Goal: Transaction & Acquisition: Book appointment/travel/reservation

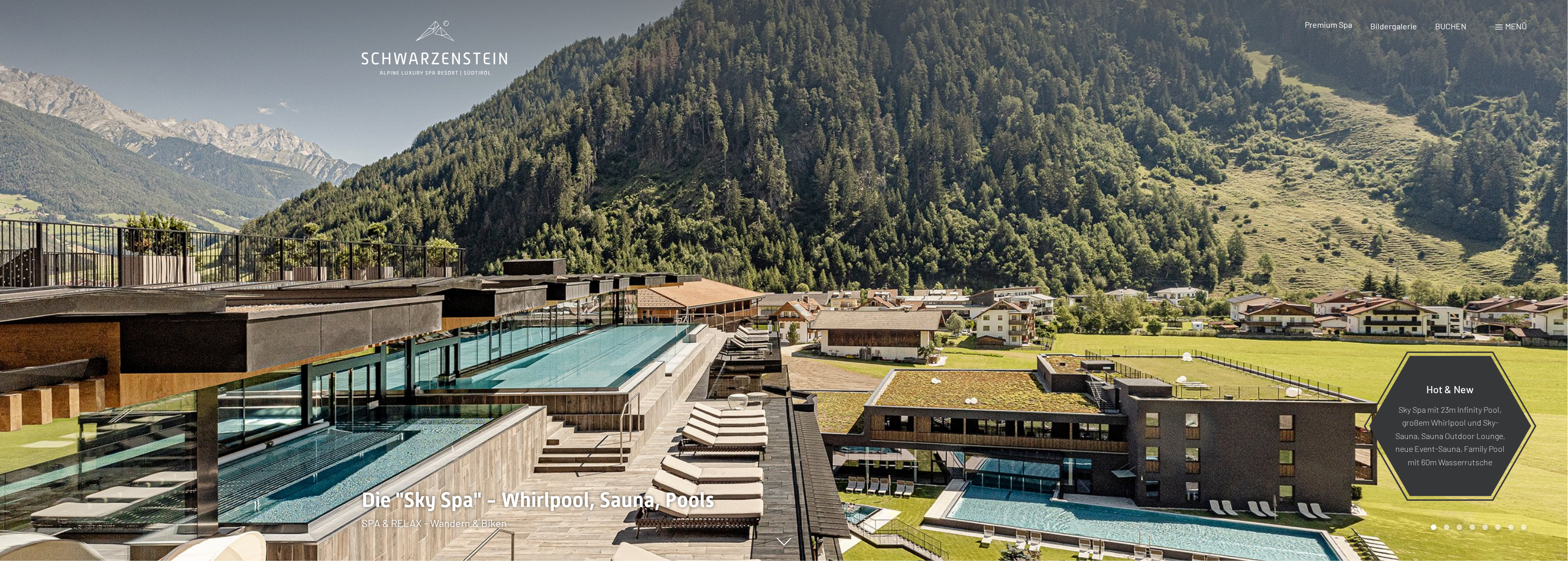
click at [1331, 30] on div "Premium Spa Bildergalerie BUCHEN" at bounding box center [1377, 26] width 216 height 12
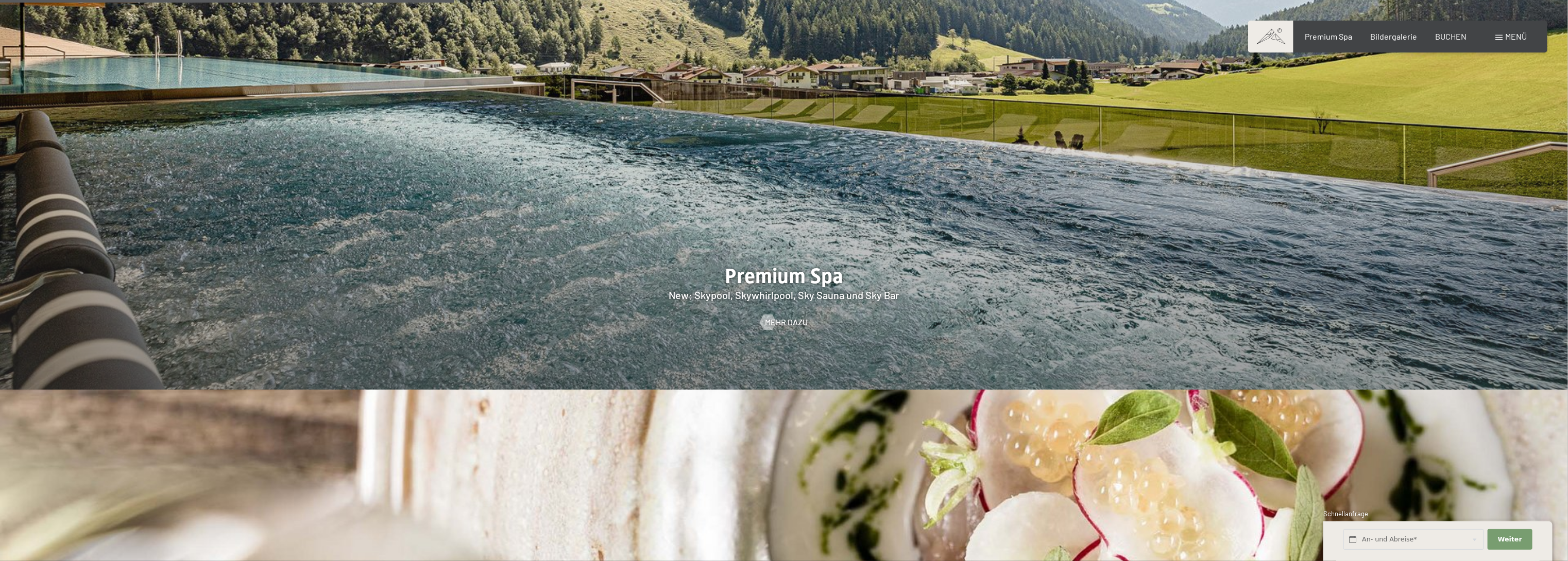
scroll to position [2038, 0]
click at [786, 316] on span "Mehr dazu" at bounding box center [796, 321] width 43 height 12
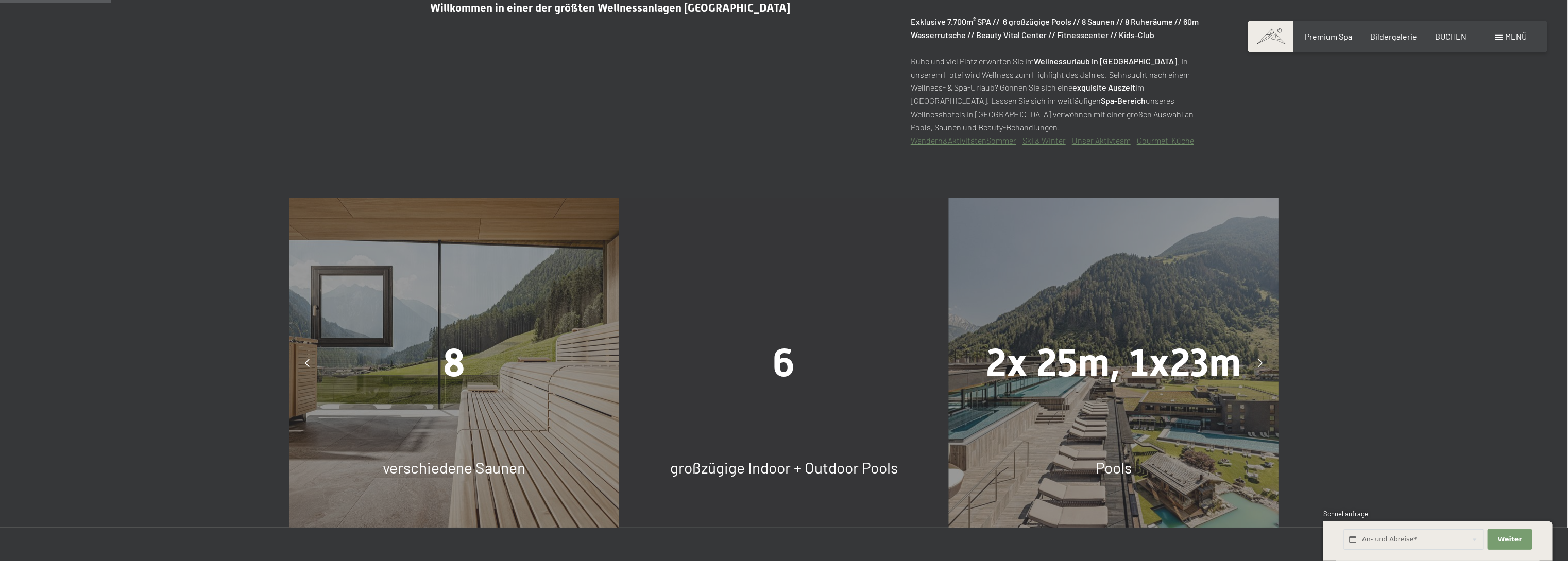
scroll to position [741, 0]
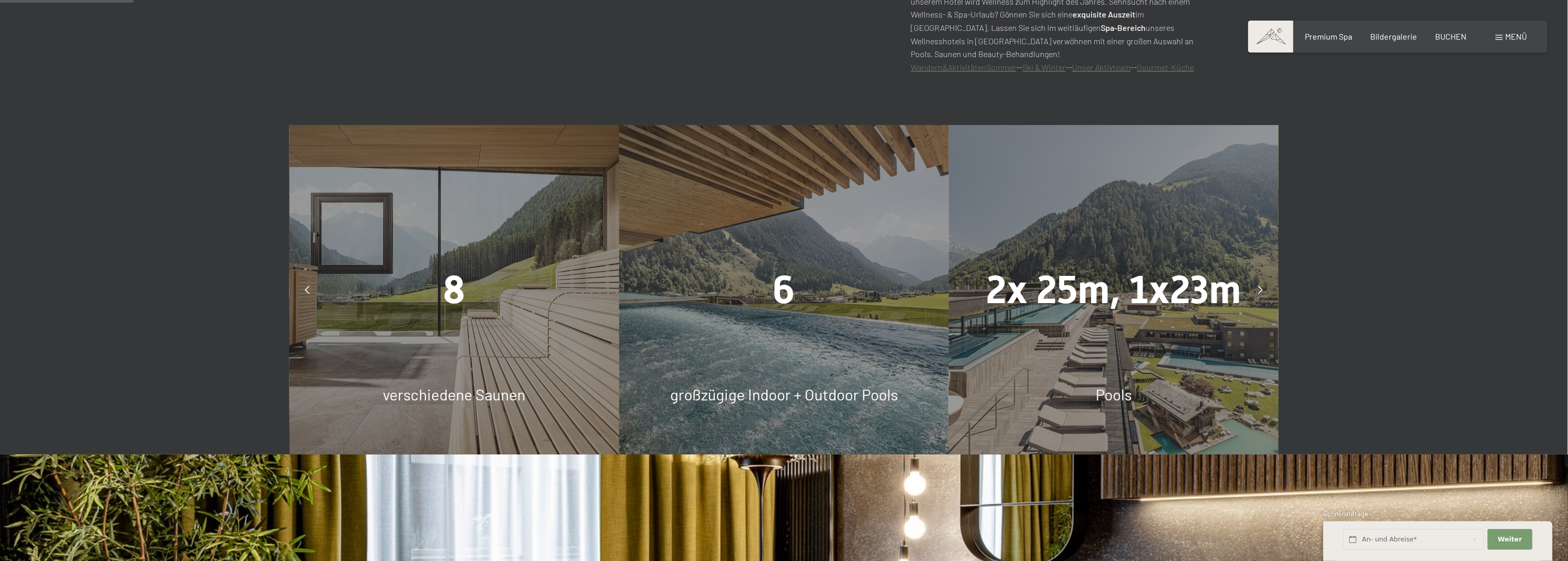
click at [787, 320] on div "6 großzügige Indoor + Outdoor Pools" at bounding box center [784, 290] width 329 height 329
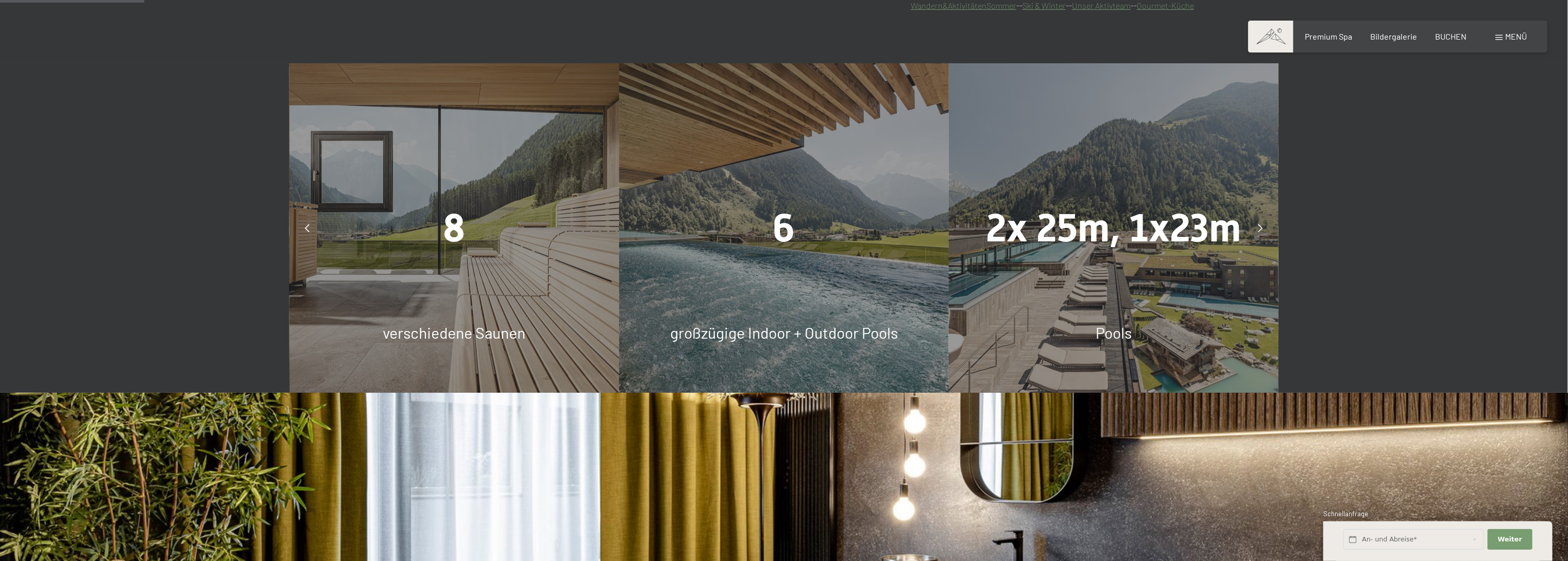
click at [1264, 226] on div at bounding box center [1260, 227] width 26 height 26
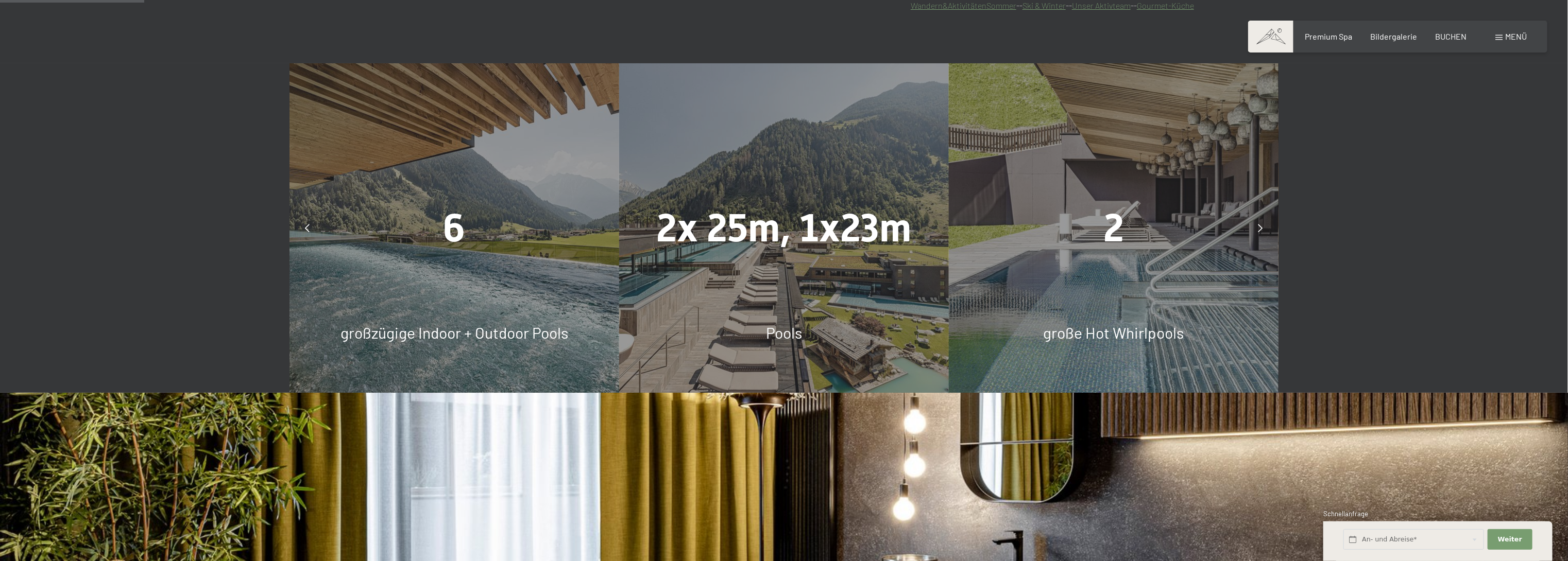
click at [1264, 226] on div at bounding box center [1260, 227] width 26 height 26
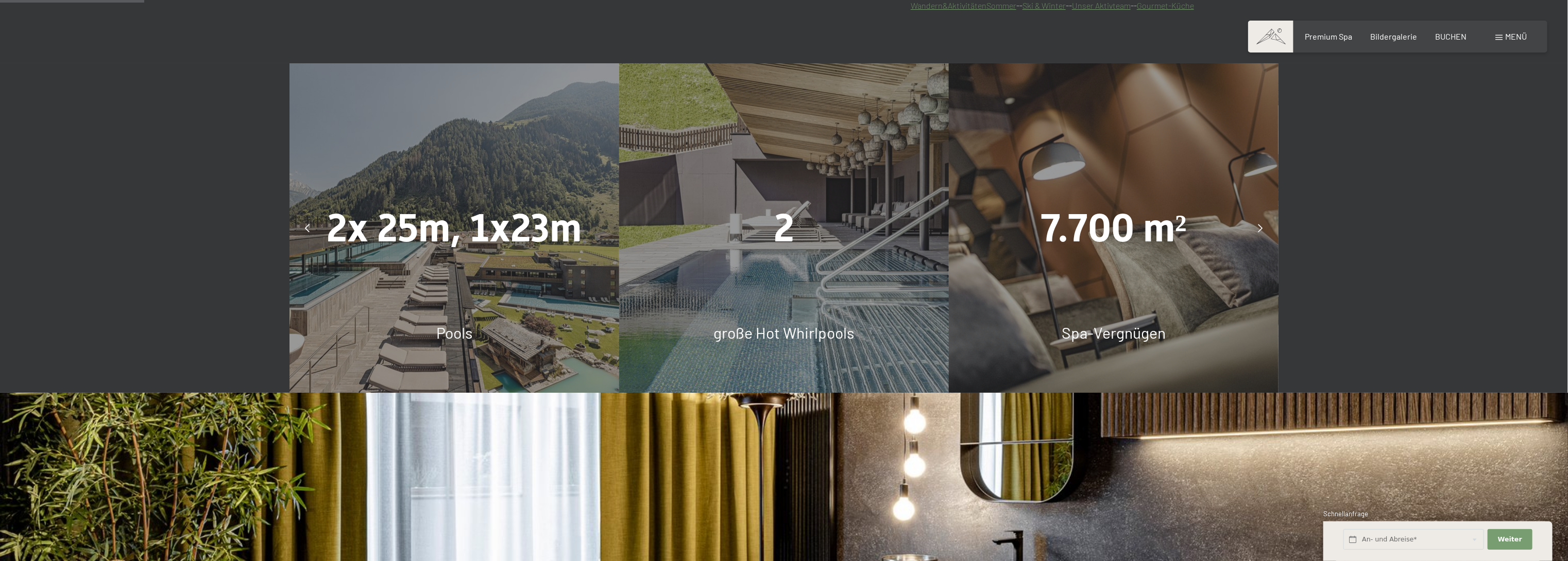
click at [1264, 226] on div at bounding box center [1260, 227] width 26 height 26
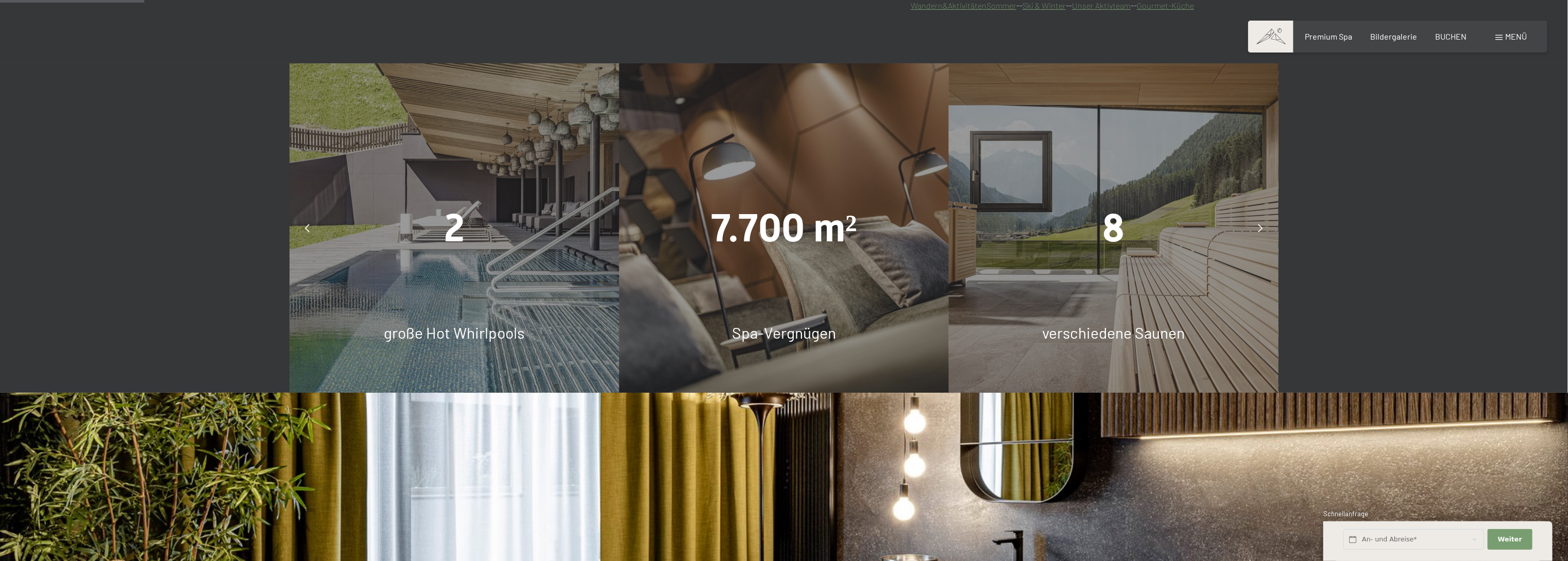
click at [1264, 226] on div at bounding box center [1260, 227] width 26 height 26
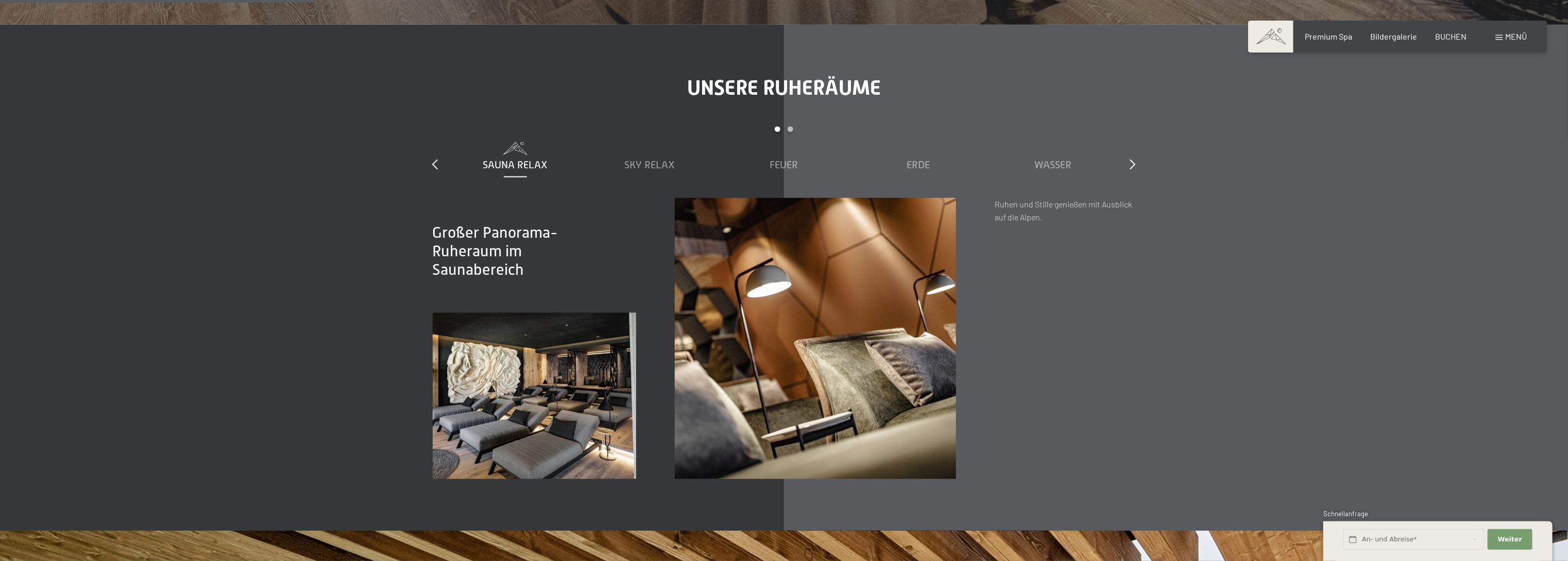
scroll to position [1853, 0]
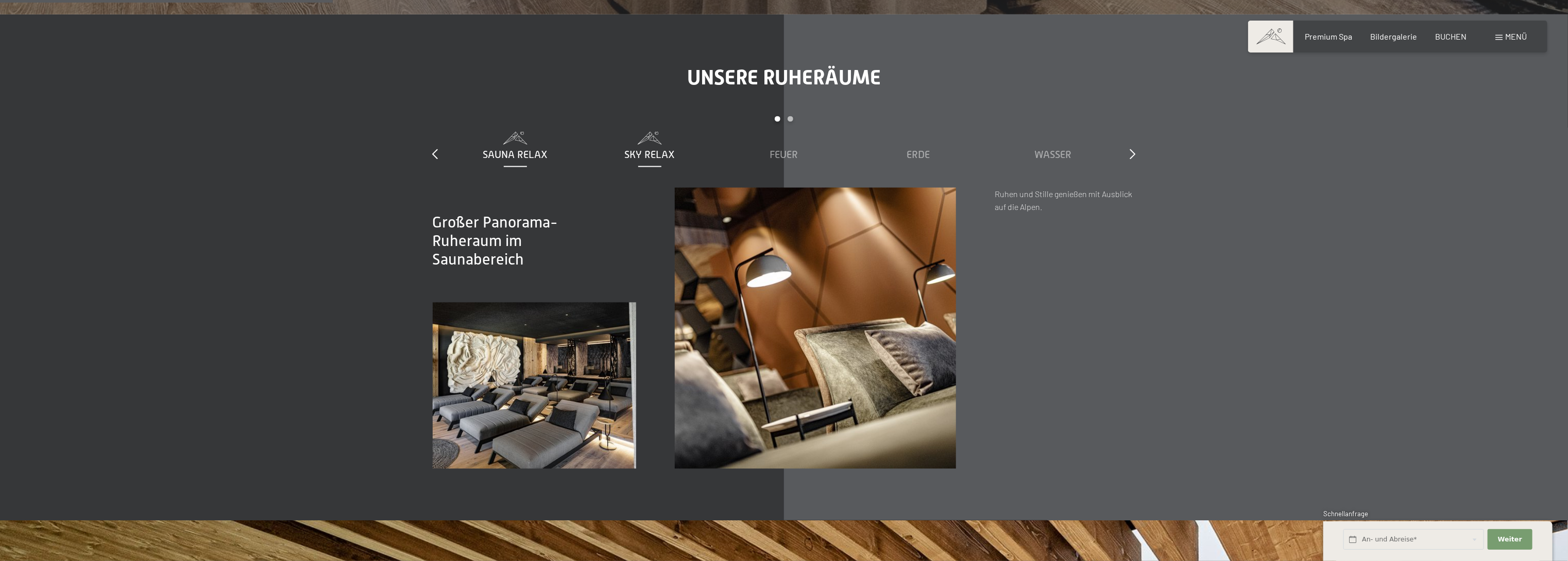
click at [655, 156] on span "Sky Relax" at bounding box center [649, 155] width 50 height 12
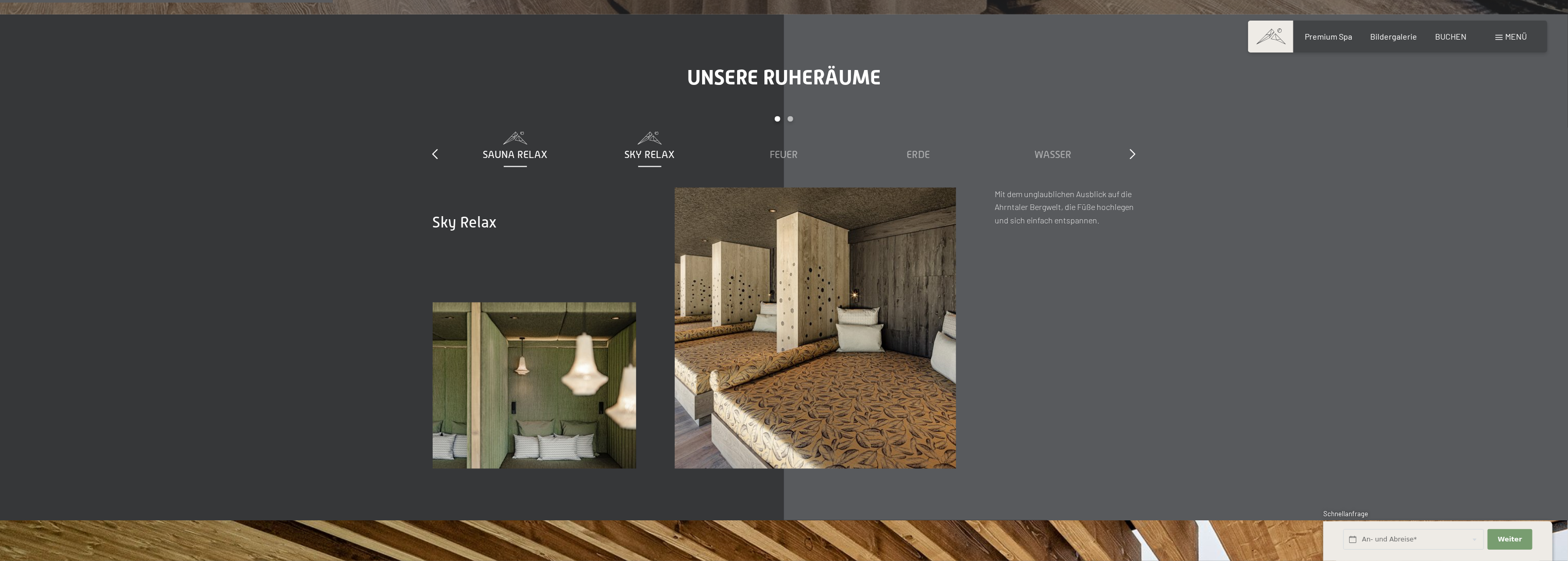
click at [522, 152] on span "Sauna Relax" at bounding box center [515, 155] width 65 height 12
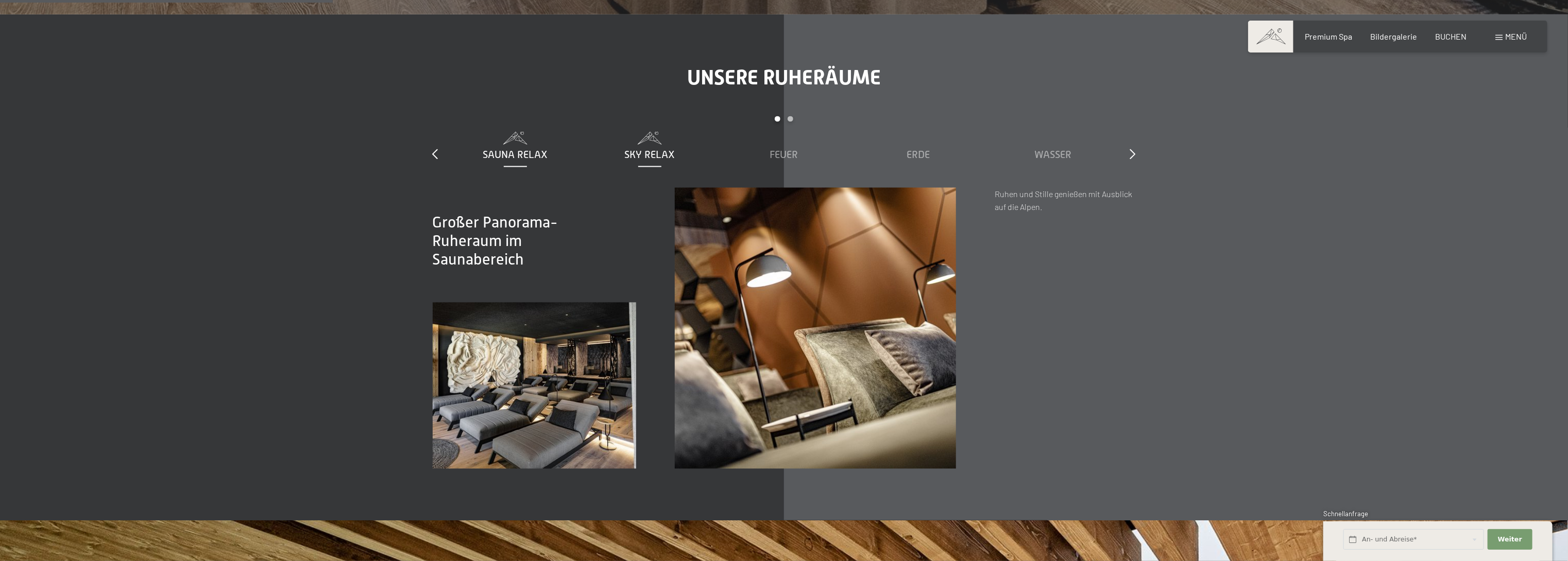
click at [661, 155] on span "Sky Relax" at bounding box center [649, 155] width 50 height 12
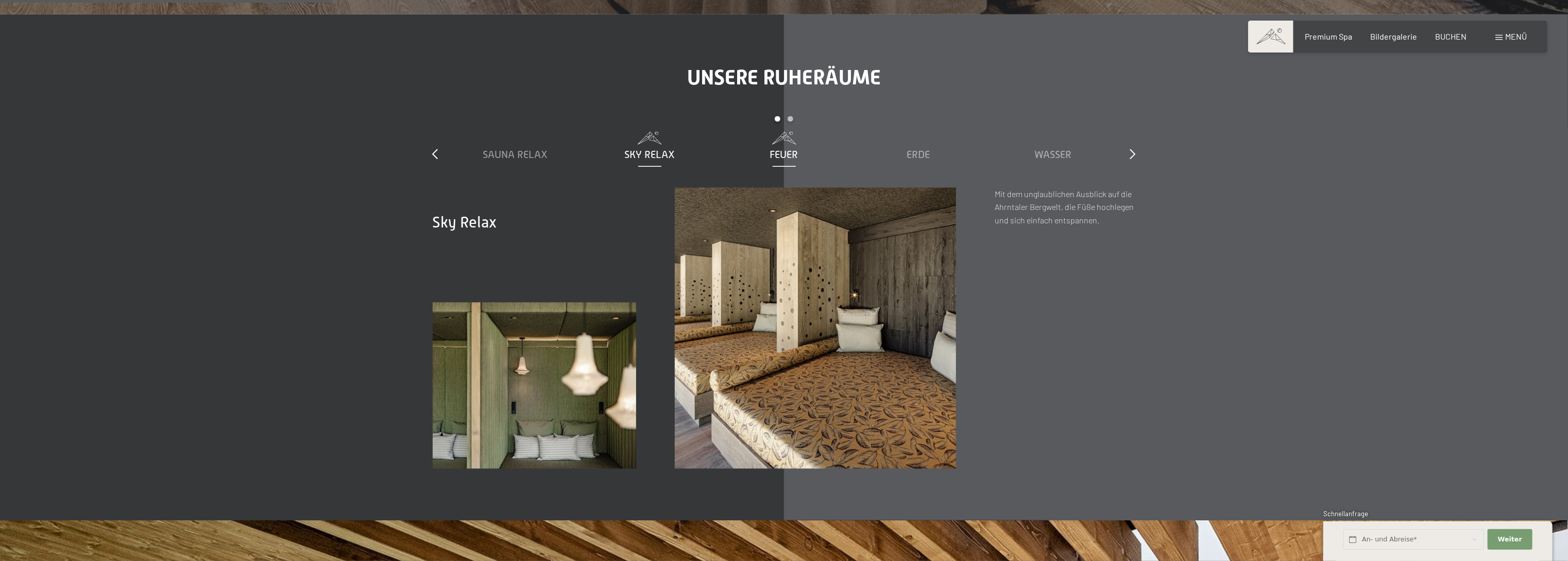
click at [780, 150] on span "Feuer" at bounding box center [784, 155] width 29 height 12
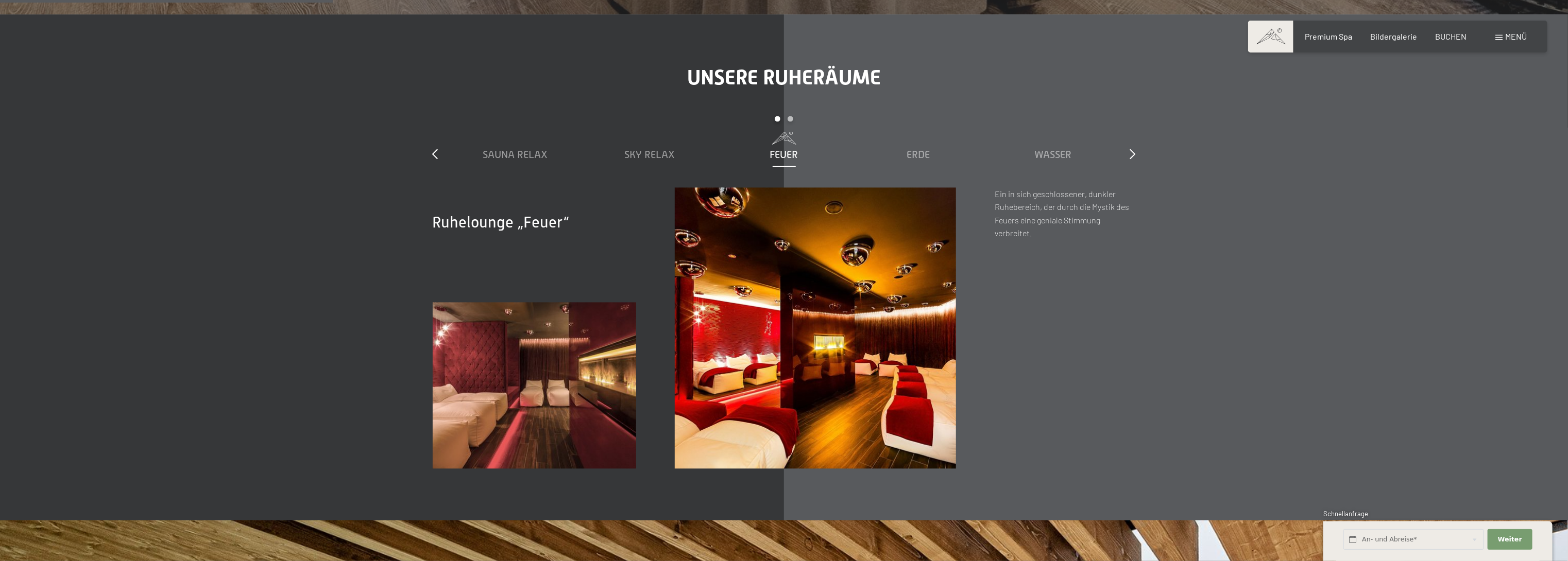
click at [926, 163] on div "Sauna Relax Sky Relax Feuer Erde Wasser Luft Wolke 7" at bounding box center [784, 160] width 672 height 56
click at [929, 162] on div "Sauna Relax Sky Relax Feuer Erde Wasser Luft Wolke 7" at bounding box center [784, 160] width 672 height 56
click at [912, 162] on div "Sauna Relax Sky Relax Feuer Erde Wasser Luft Wolke 7" at bounding box center [784, 160] width 672 height 56
drag, startPoint x: 923, startPoint y: 162, endPoint x: 919, endPoint y: 147, distance: 15.5
click at [922, 158] on div "Sauna Relax Sky Relax Feuer Erde Wasser Luft Wolke 7" at bounding box center [784, 160] width 672 height 56
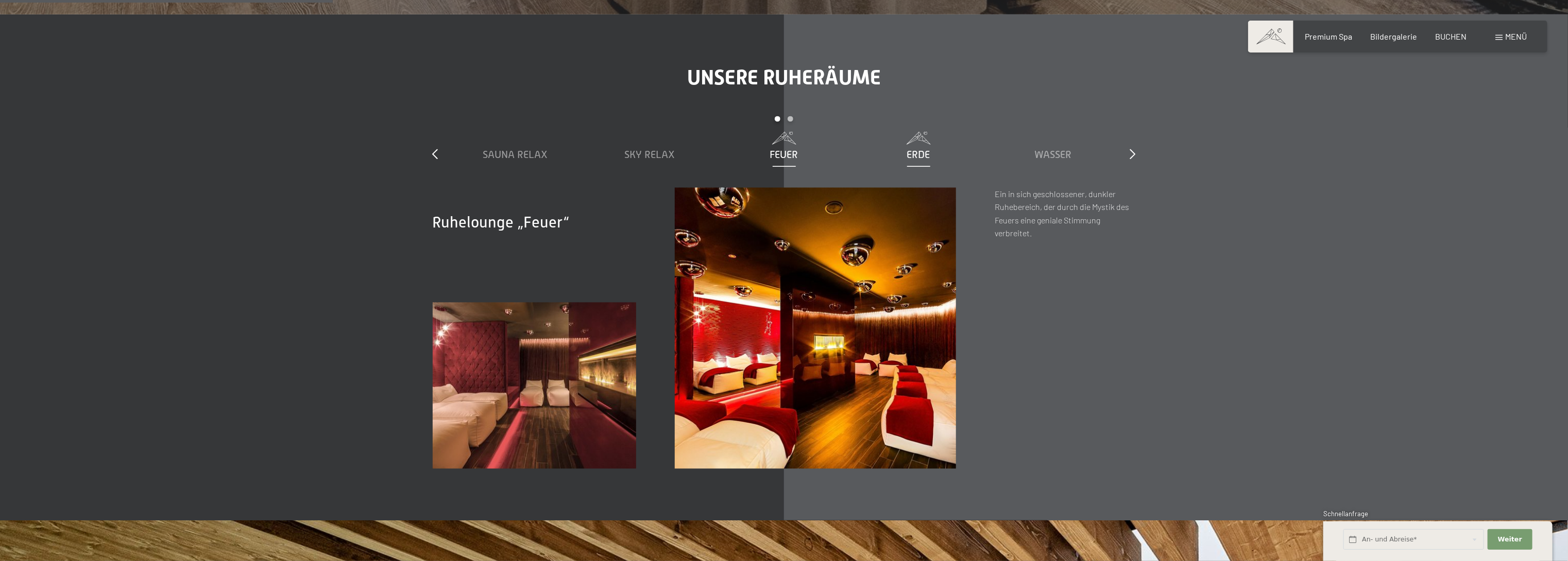
click at [918, 146] on div "Erde" at bounding box center [919, 147] width 124 height 30
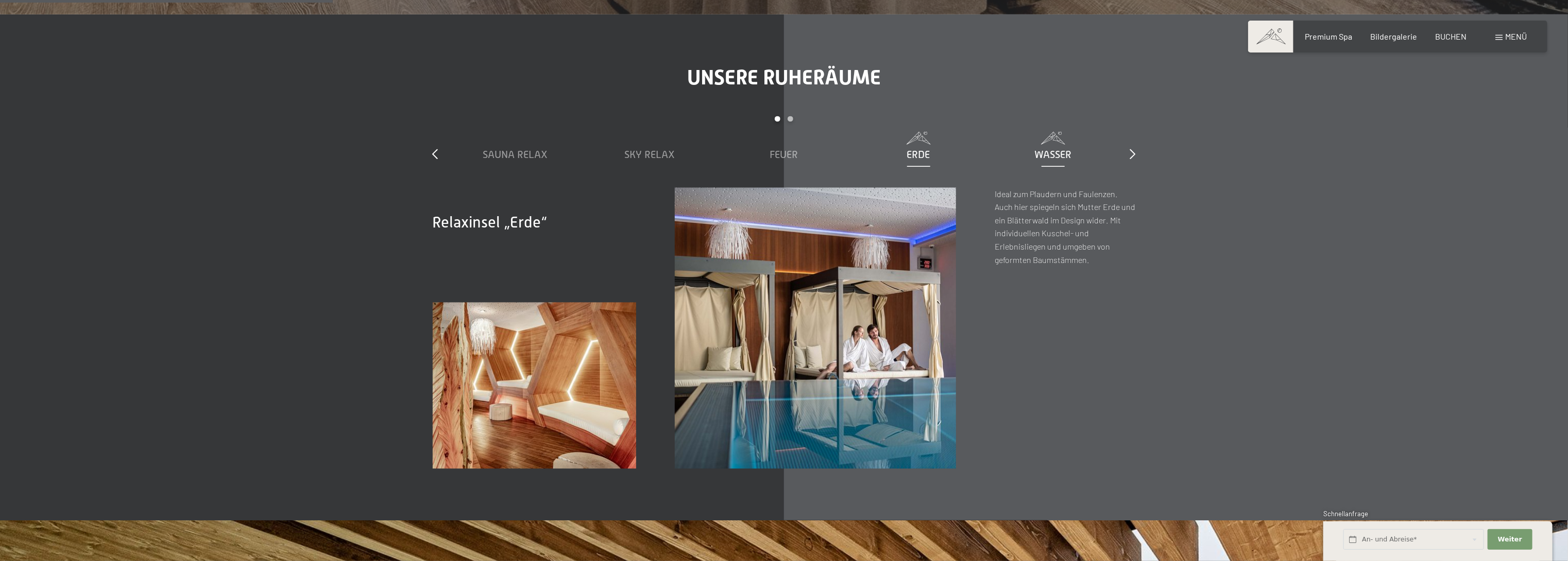
click at [1052, 155] on span "Wasser" at bounding box center [1053, 155] width 37 height 12
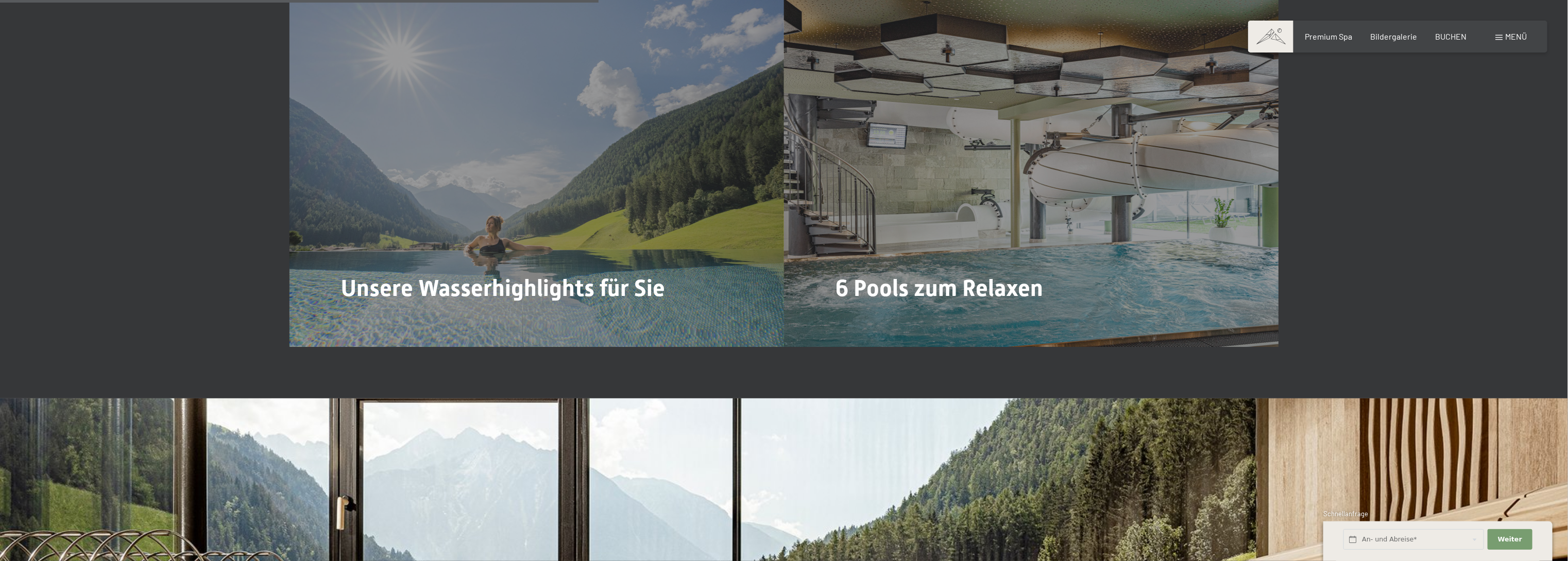
scroll to position [3336, 0]
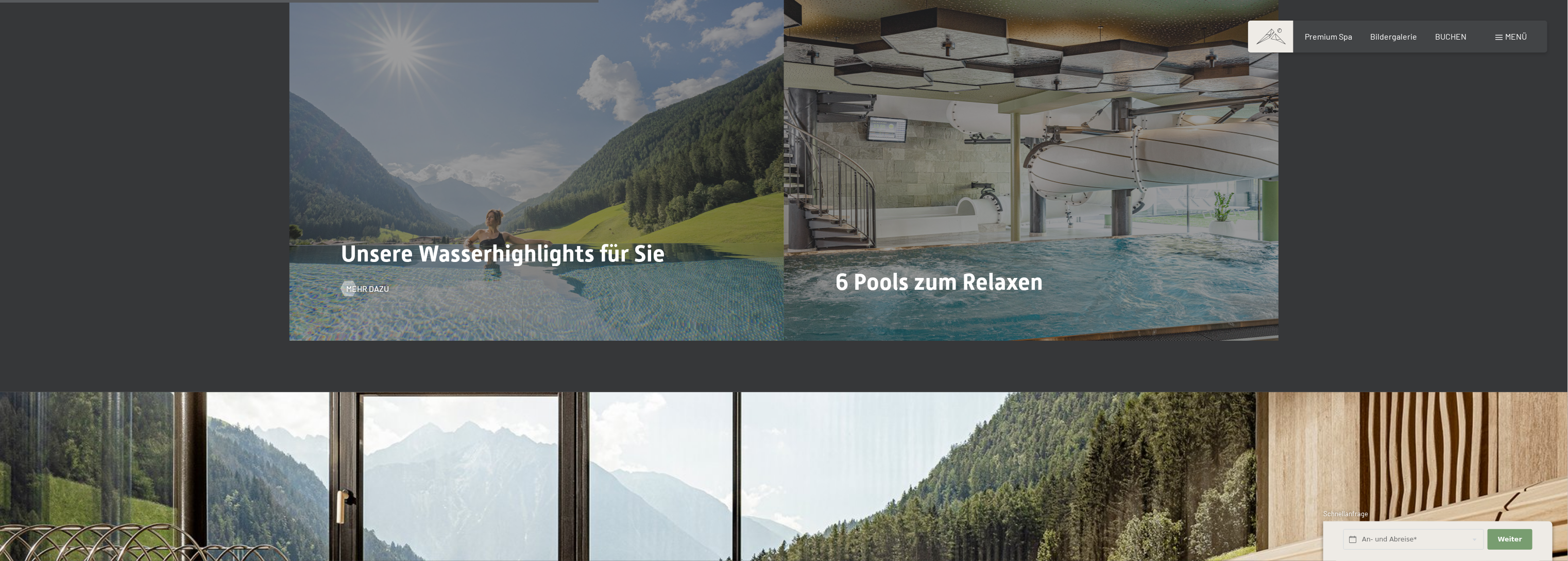
click at [593, 266] on span "Unsere Wasserhighlights für Sie" at bounding box center [503, 253] width 324 height 27
click at [353, 292] on div at bounding box center [348, 288] width 9 height 15
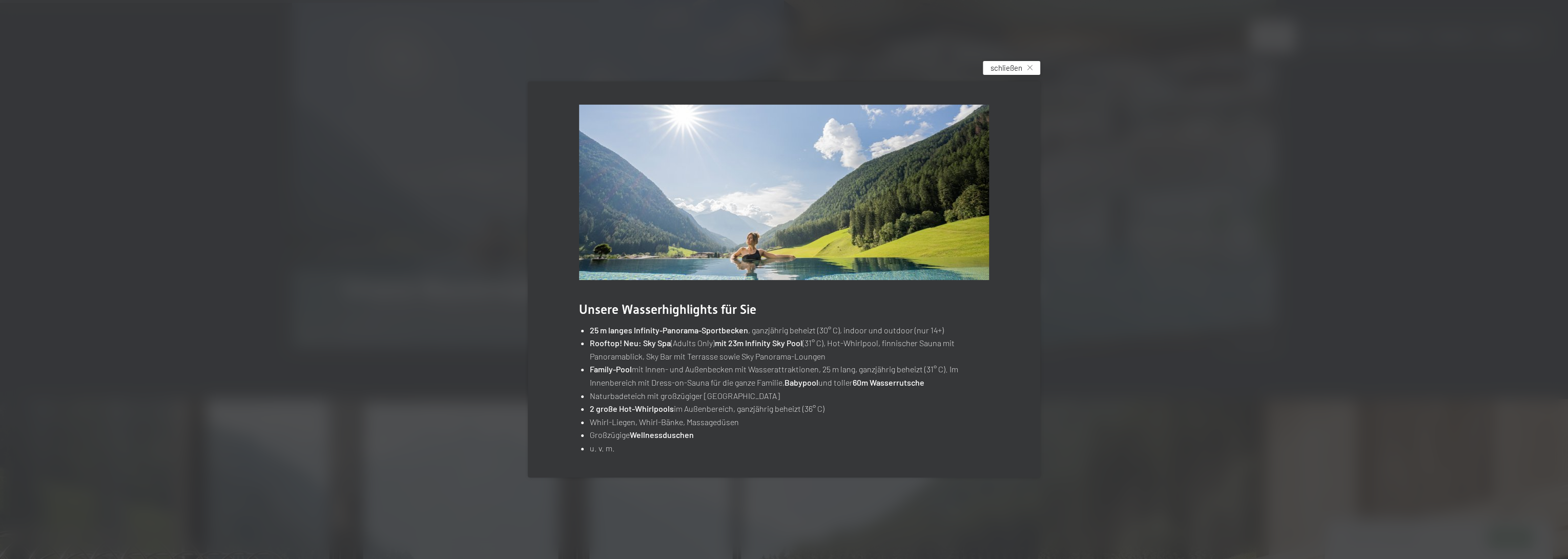
click at [1018, 65] on span "schließen" at bounding box center [1006, 68] width 32 height 11
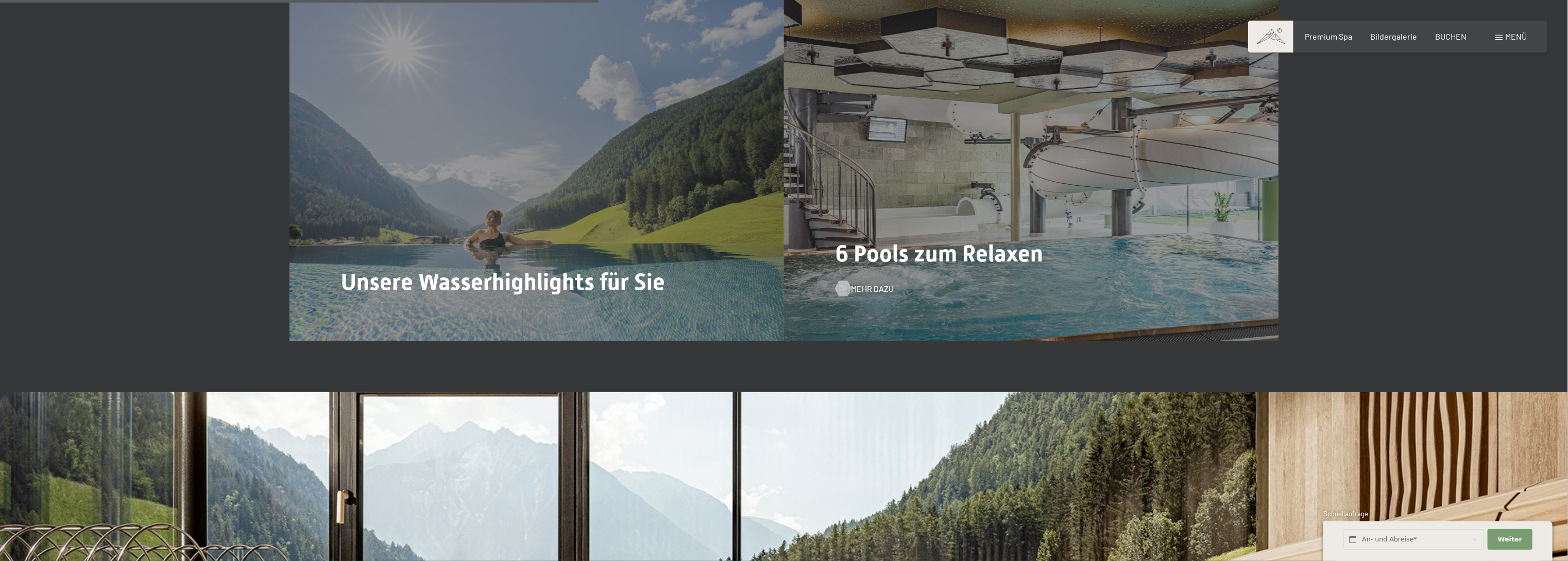
click at [864, 292] on span "Mehr dazu" at bounding box center [871, 288] width 43 height 12
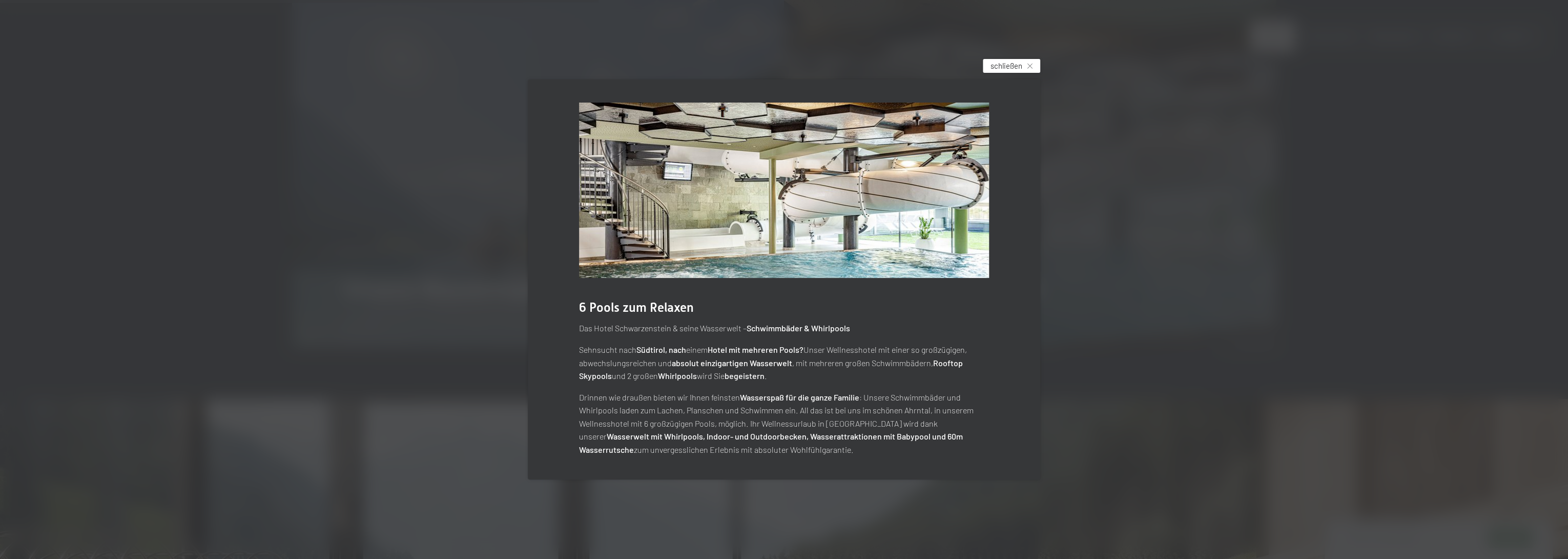
click at [1026, 64] on div "schließen" at bounding box center [1012, 66] width 58 height 14
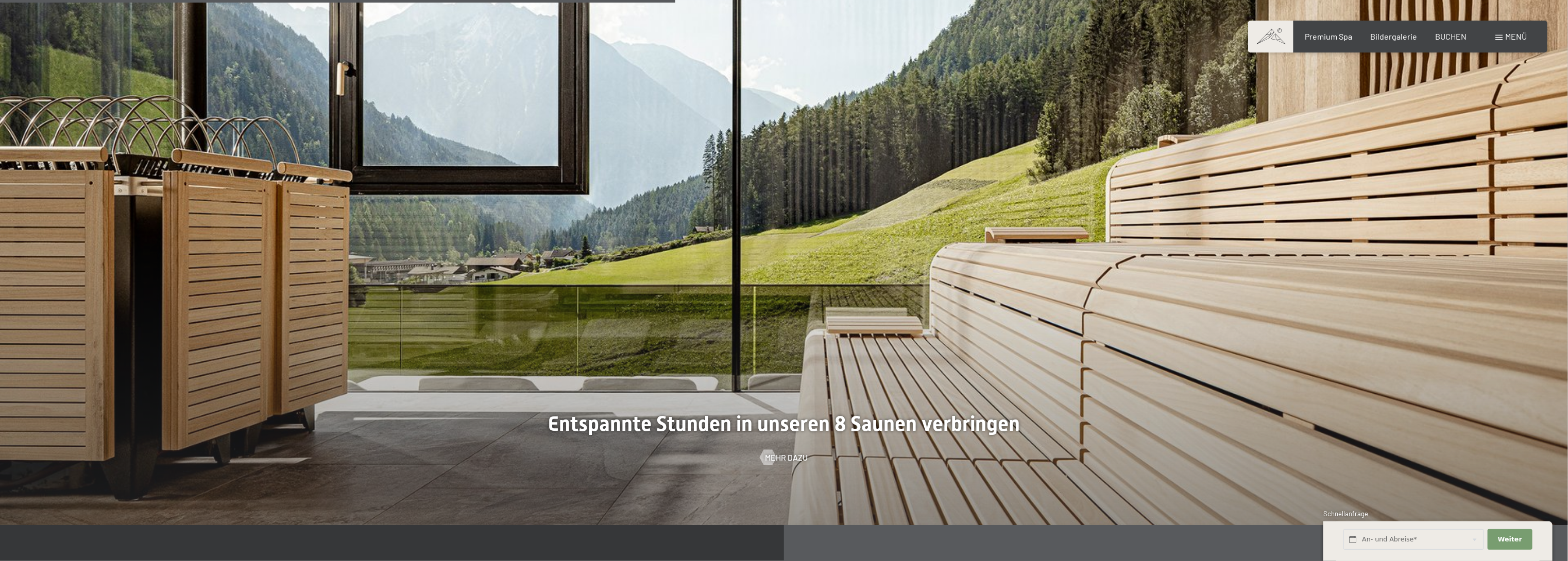
scroll to position [3768, 0]
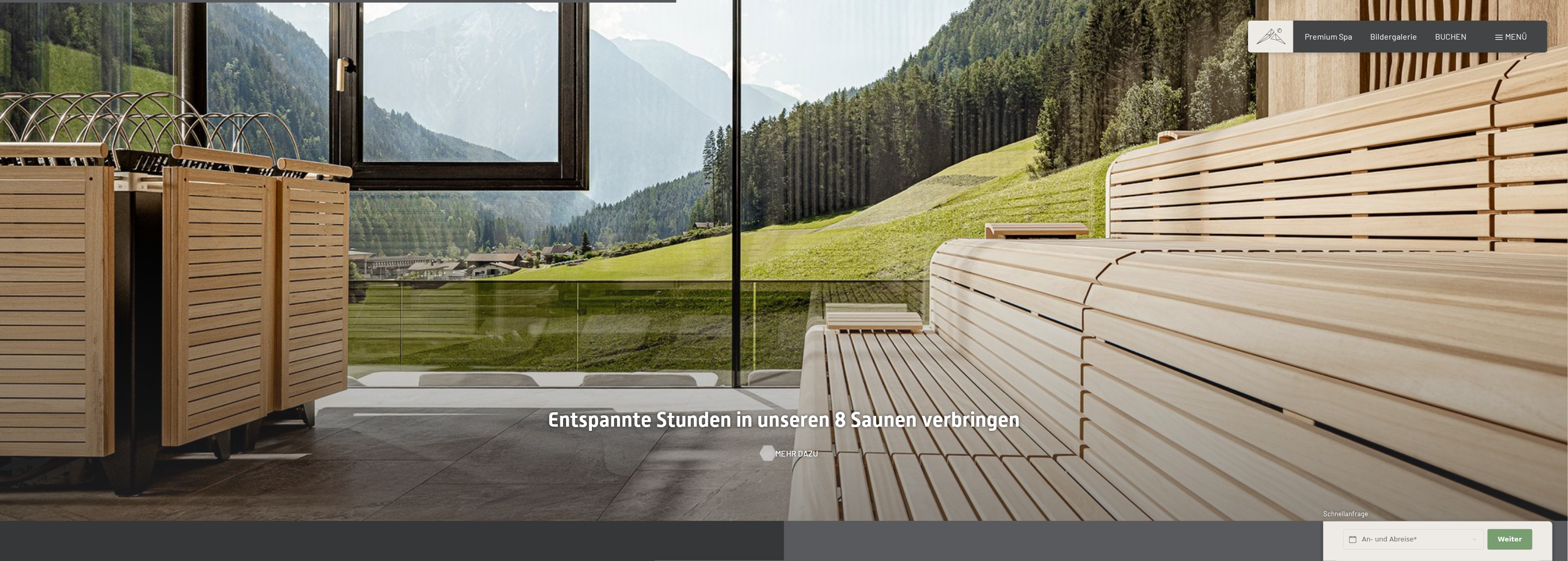
click at [796, 457] on span "Mehr dazu" at bounding box center [796, 454] width 43 height 12
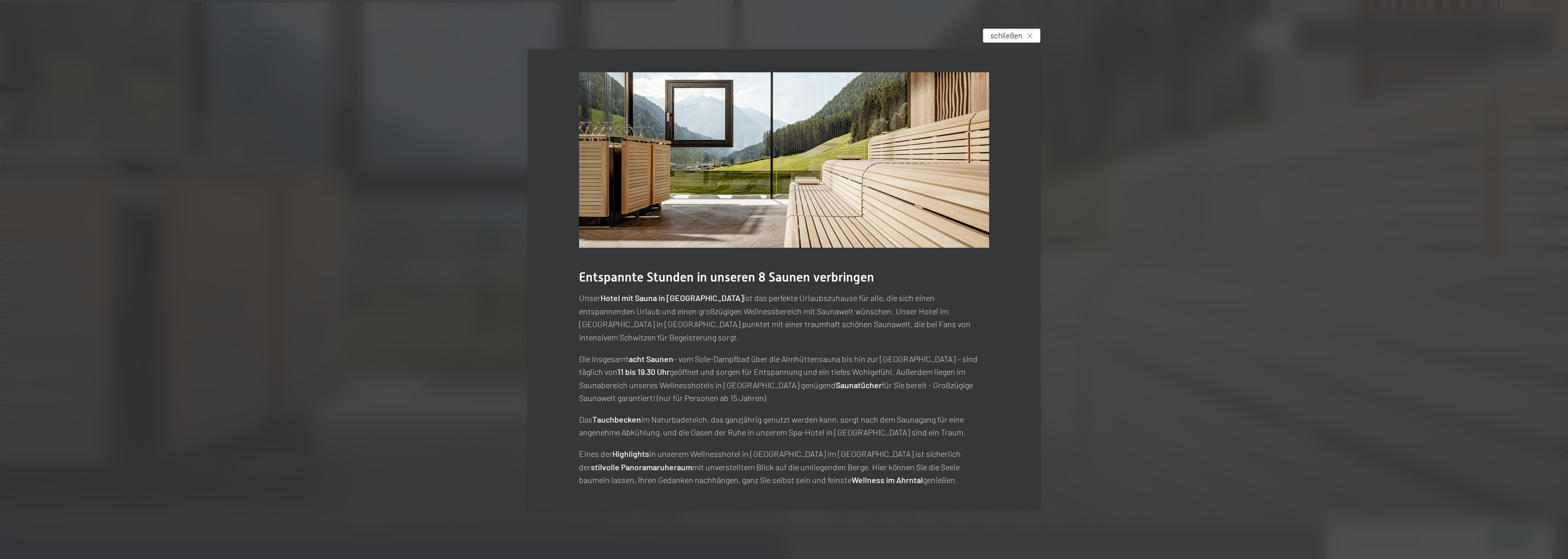
click at [1033, 42] on div "schließen" at bounding box center [1012, 35] width 58 height 14
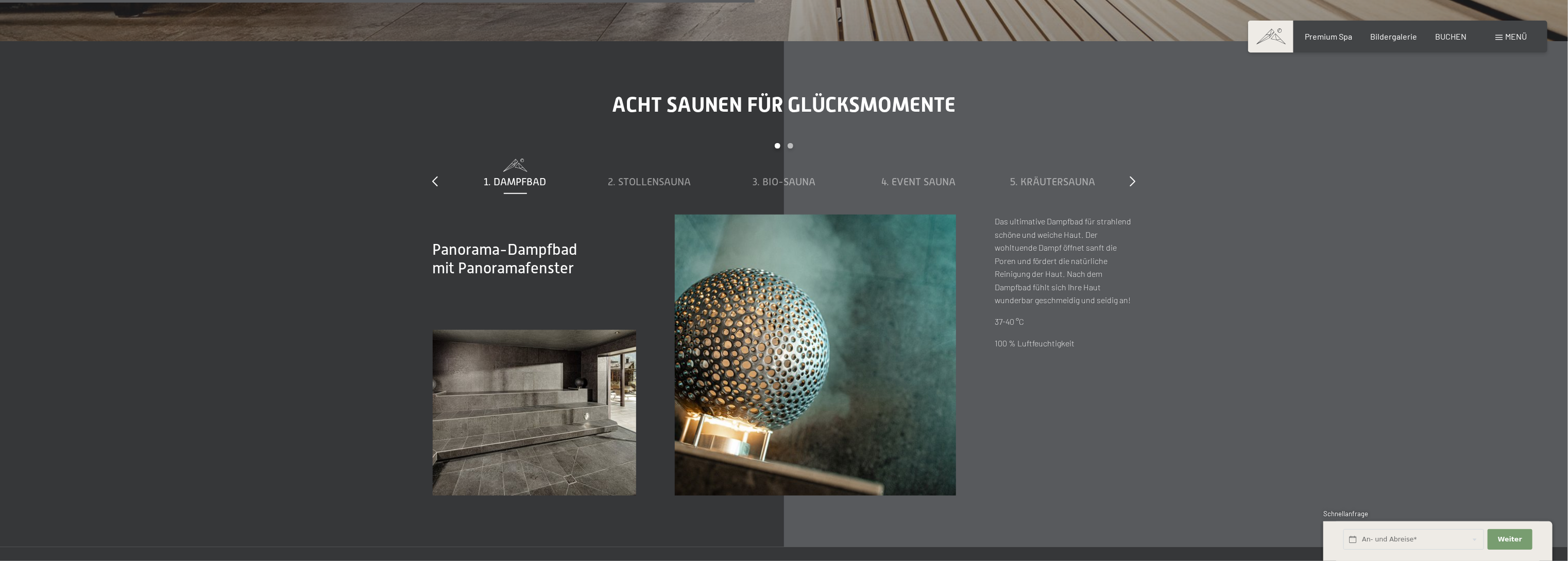
scroll to position [4262, 0]
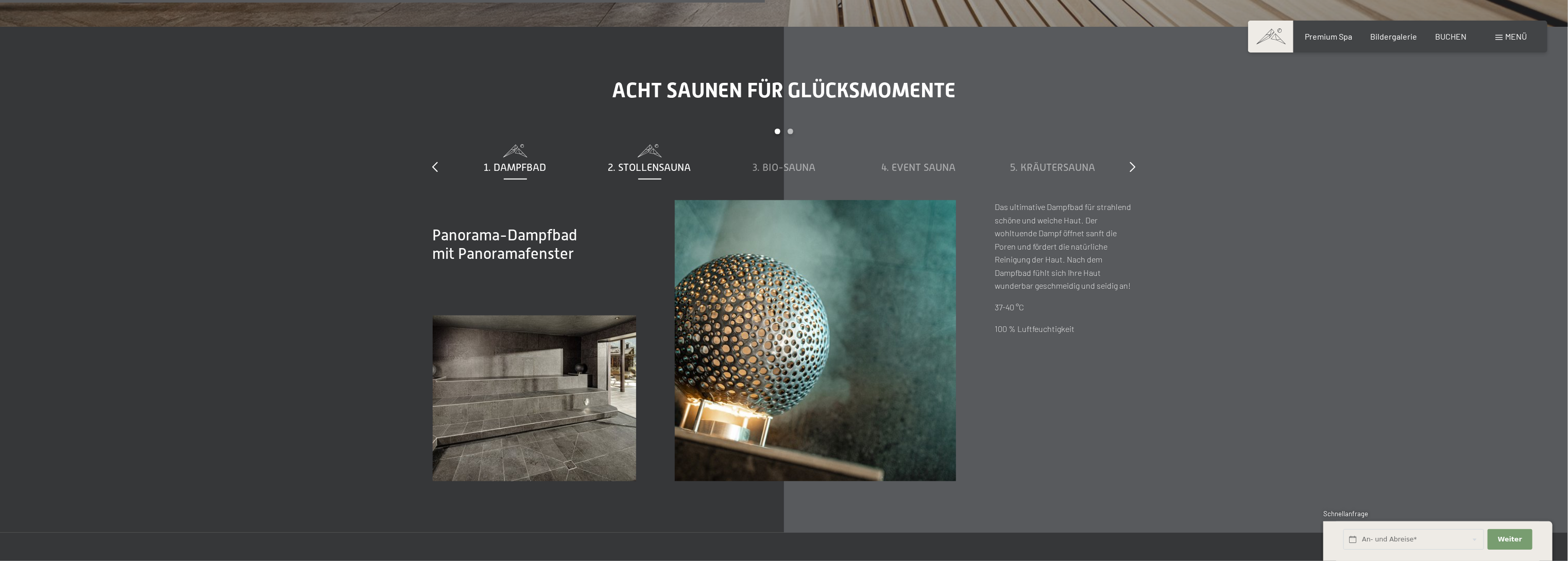
click at [669, 168] on span "2. Stollensauna" at bounding box center [649, 167] width 83 height 12
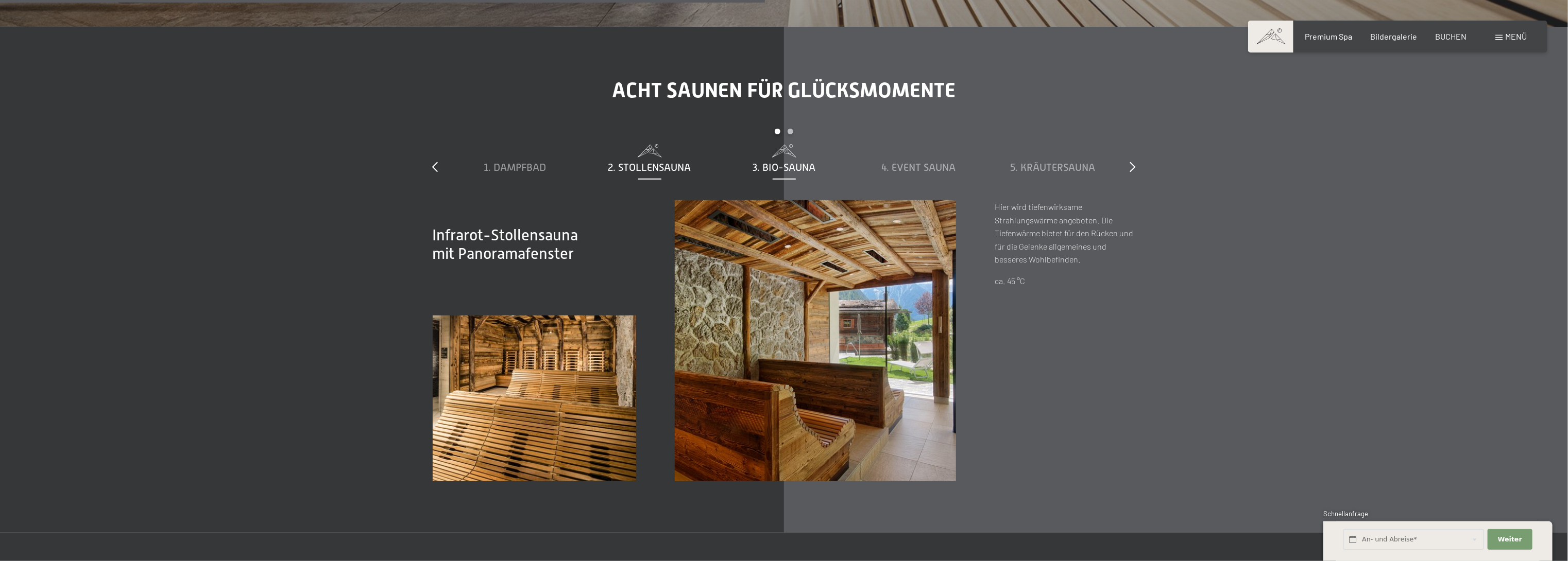
click at [774, 170] on span "3. Bio-Sauna" at bounding box center [783, 167] width 63 height 12
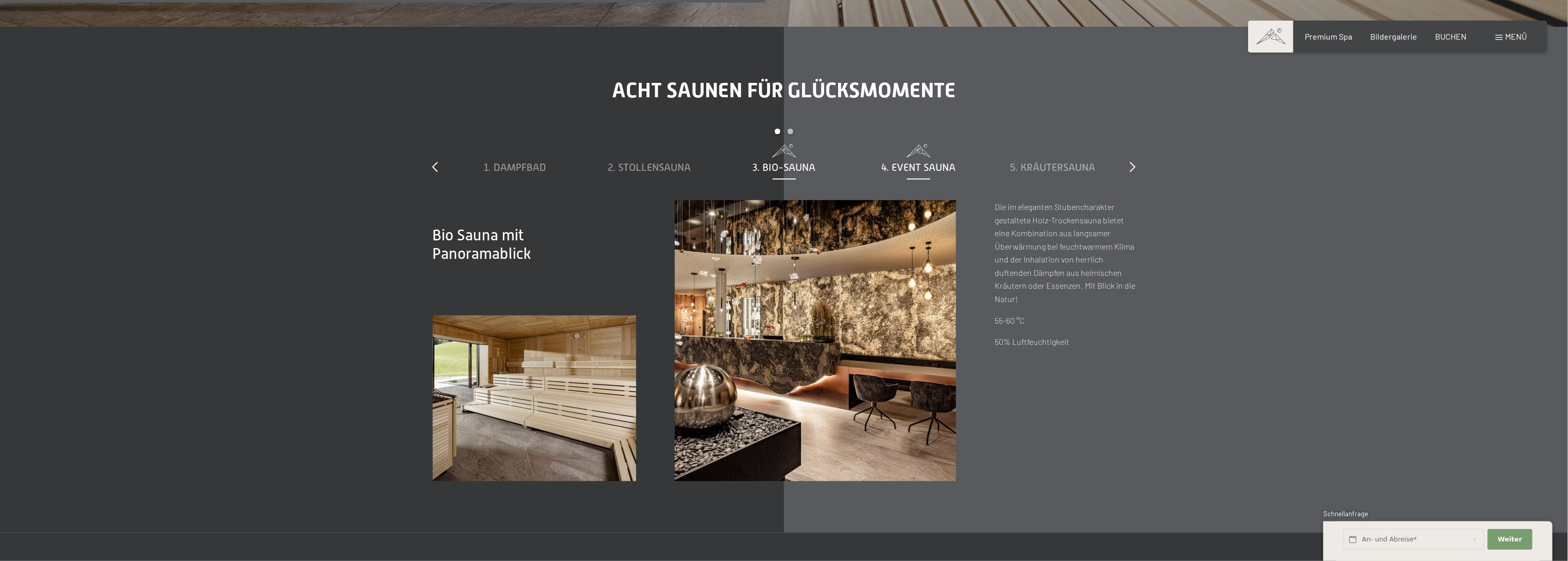
click at [898, 167] on span "4. Event Sauna" at bounding box center [919, 167] width 74 height 12
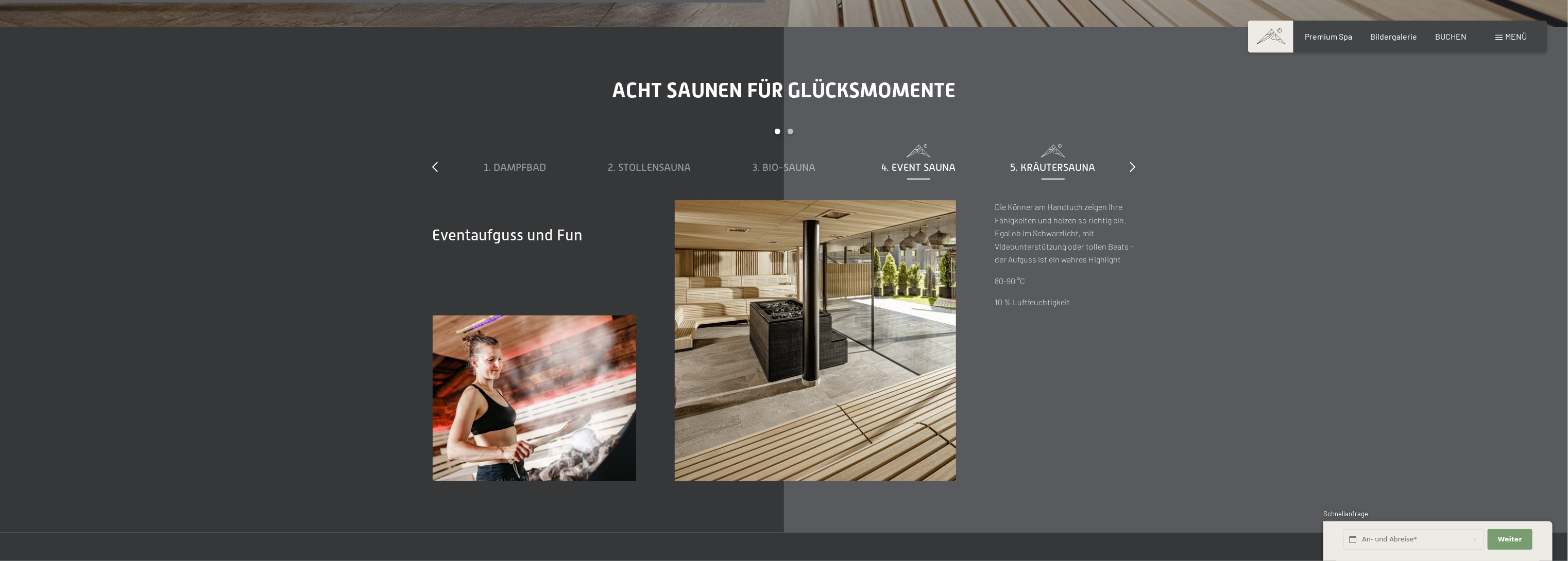
click at [1018, 170] on span "5. Kräutersauna" at bounding box center [1053, 167] width 85 height 12
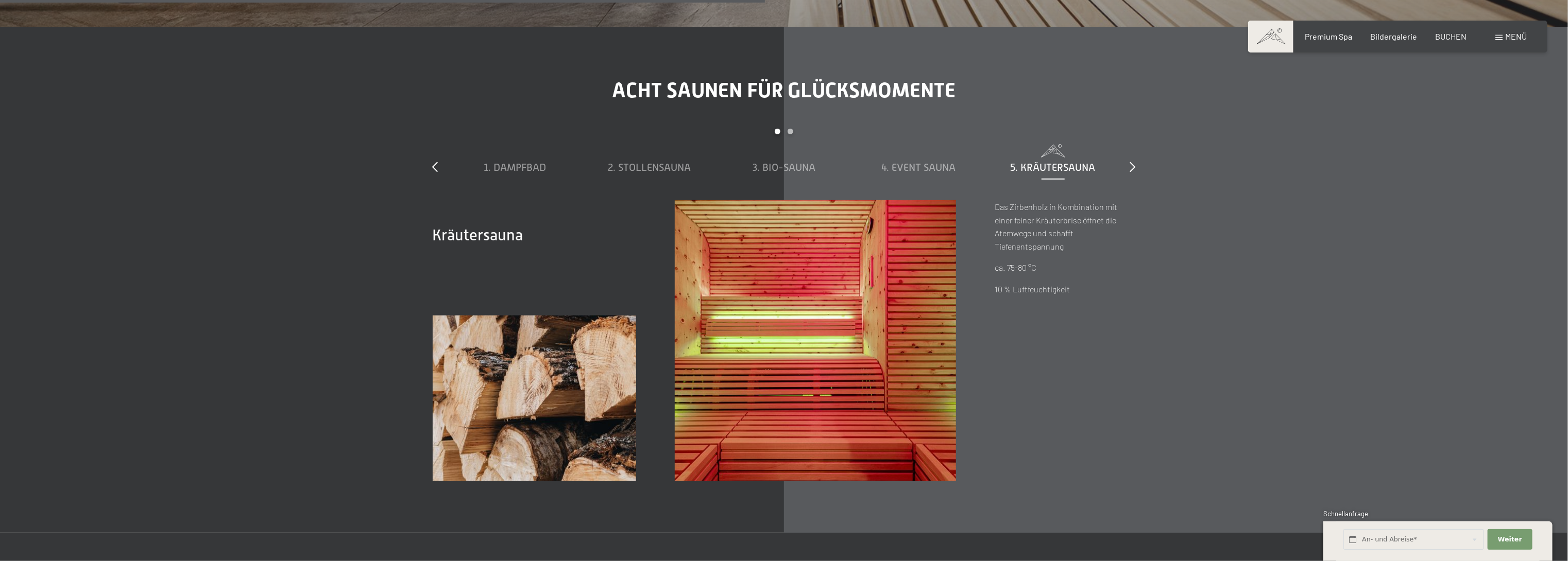
click at [1125, 167] on div "slide 1 to 5 of 8 1. Dampfbad 2. Stollensauna 3. Bio-Sauna 4. Event Sauna 5. Kr…" at bounding box center [784, 165] width 703 height 72
click at [1134, 168] on icon at bounding box center [1132, 166] width 5 height 10
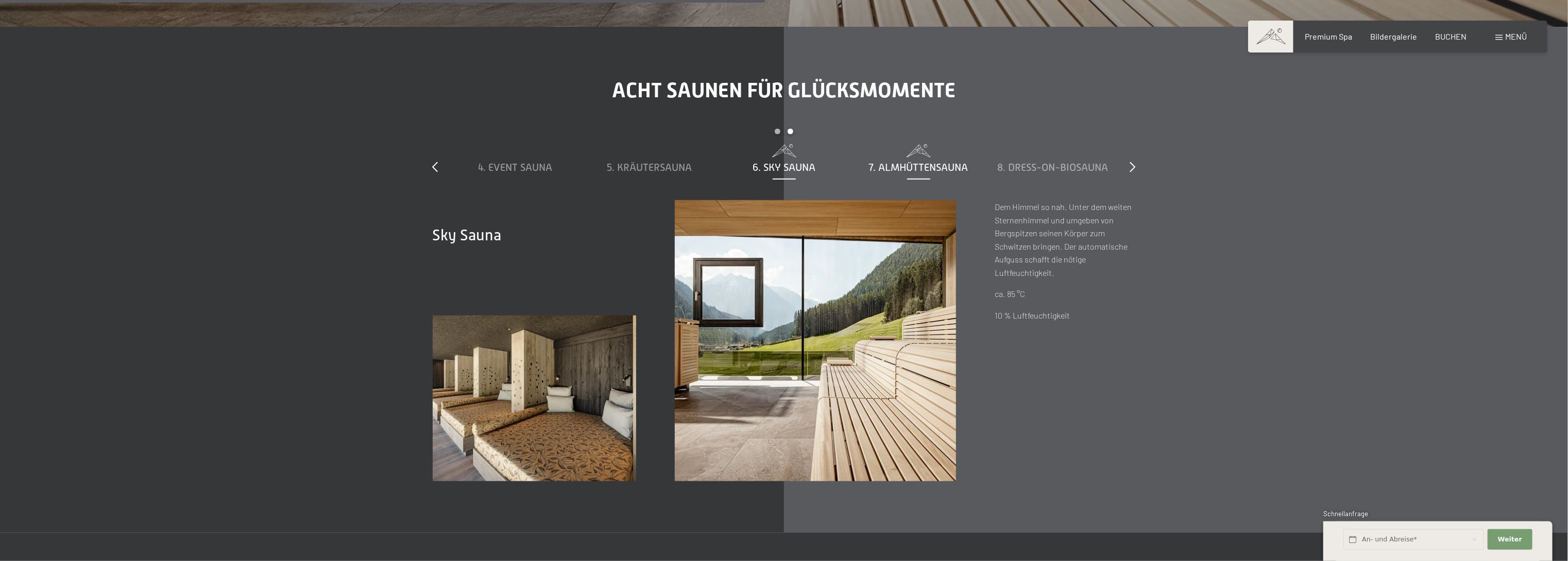
click at [936, 165] on span "7. Almhüttensauna" at bounding box center [919, 167] width 100 height 12
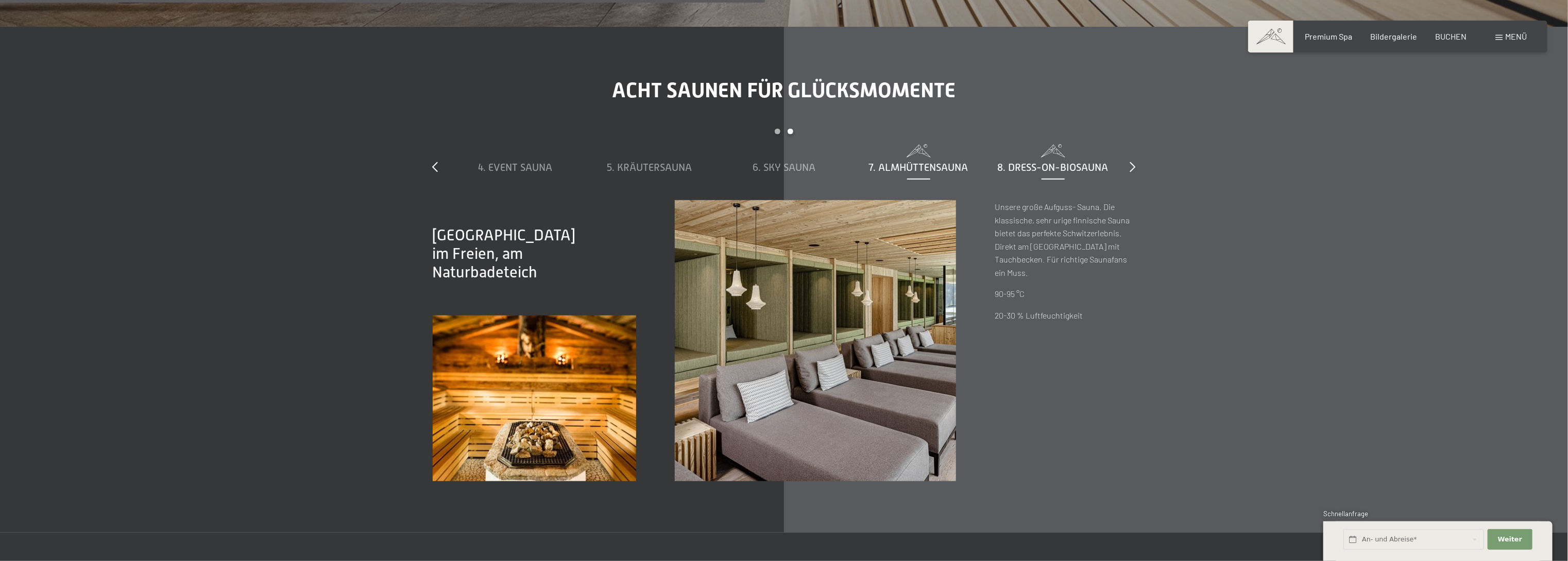
click at [1043, 164] on span "8. Dress-on-Biosauna" at bounding box center [1052, 167] width 111 height 12
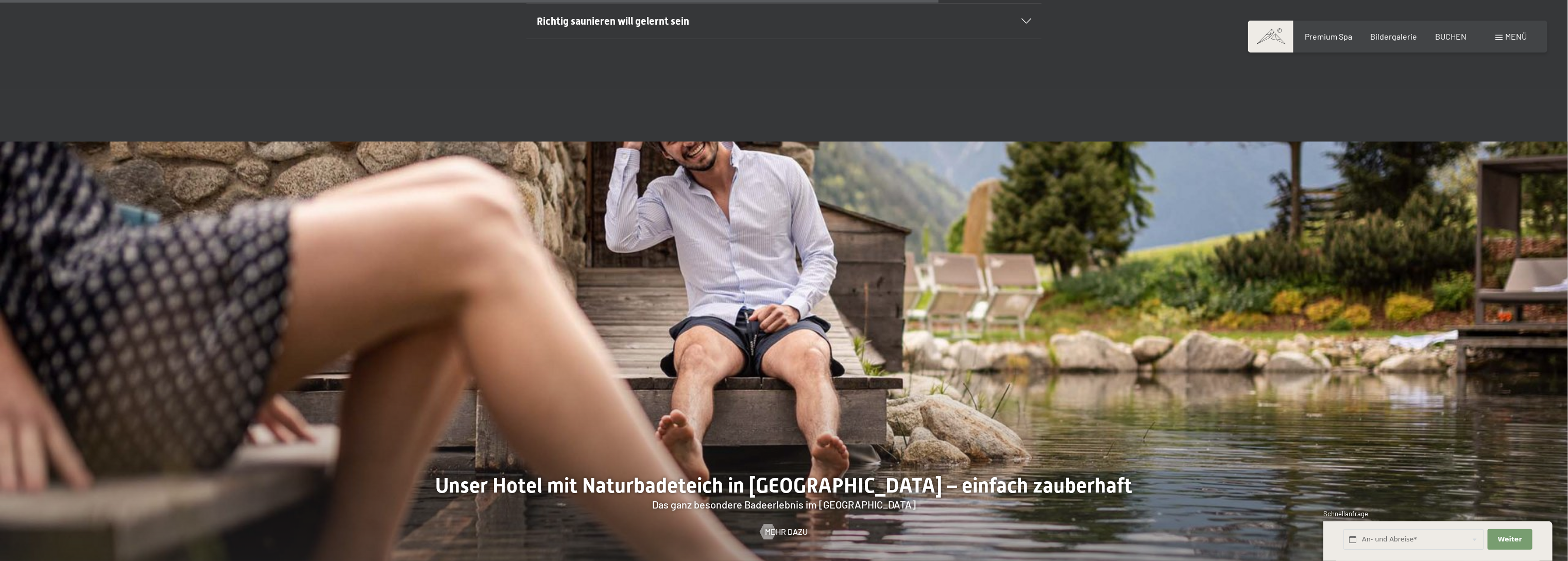
scroll to position [5065, 0]
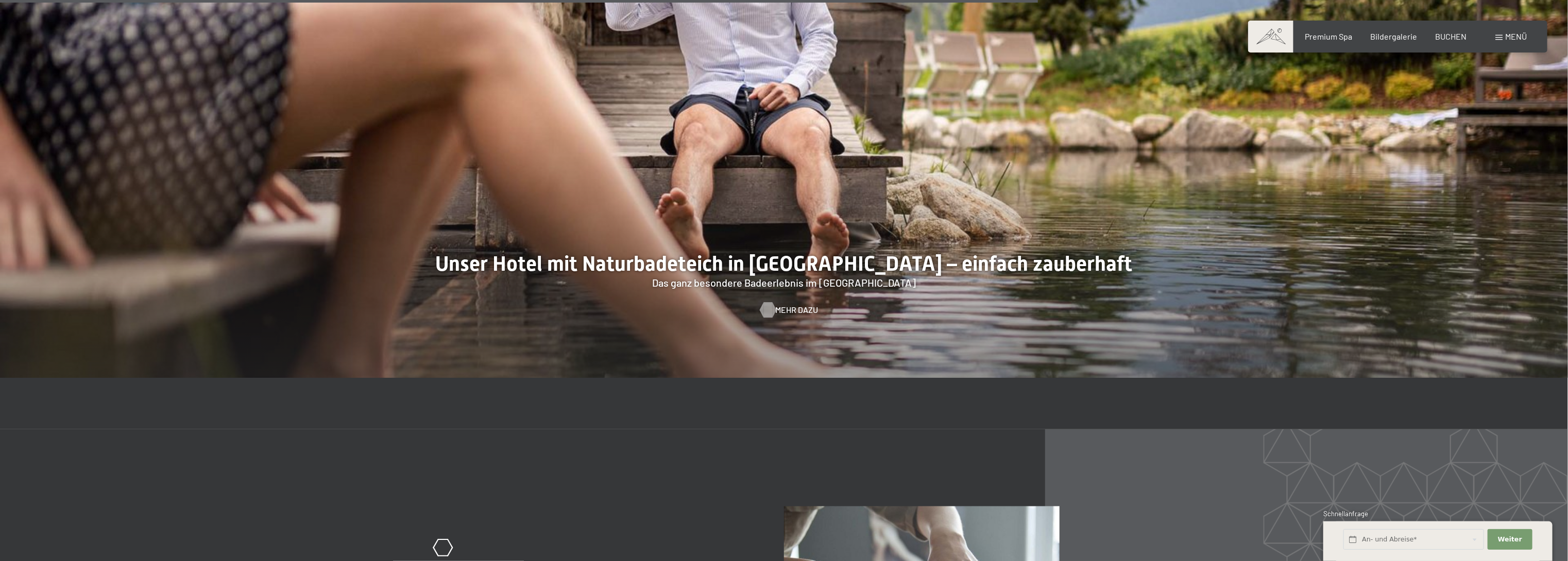
click at [807, 306] on span "Mehr dazu" at bounding box center [796, 310] width 43 height 12
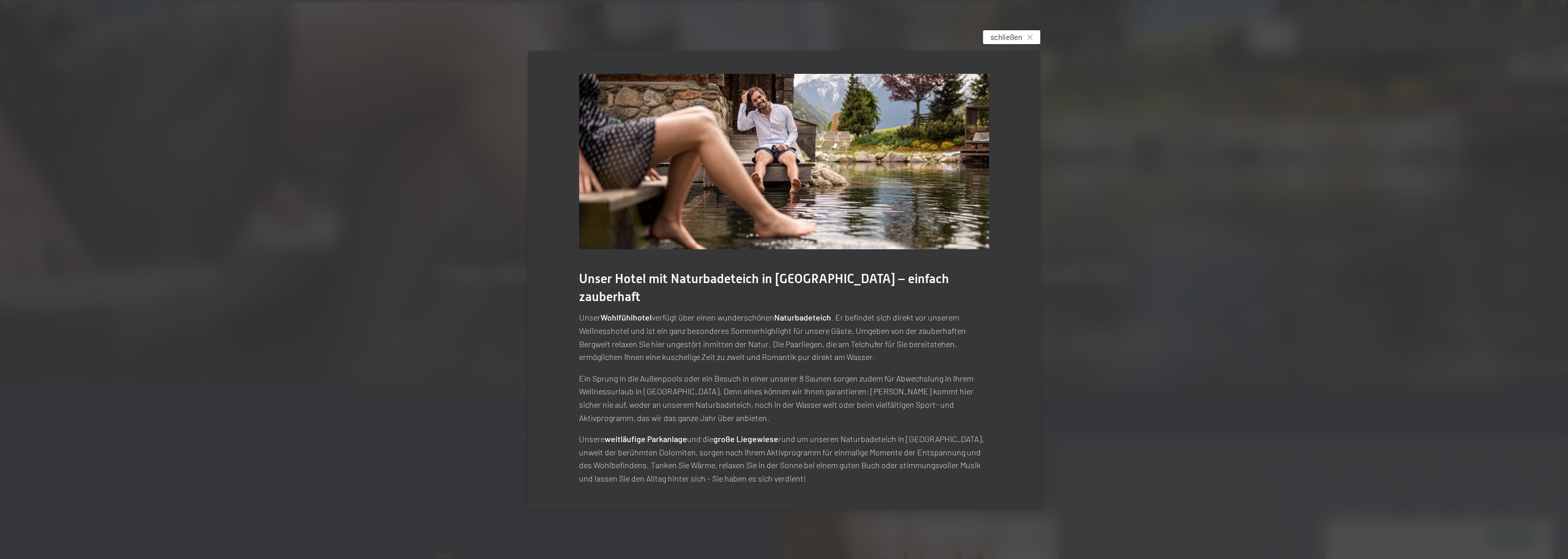
click at [1019, 39] on div "schließen" at bounding box center [1012, 37] width 58 height 14
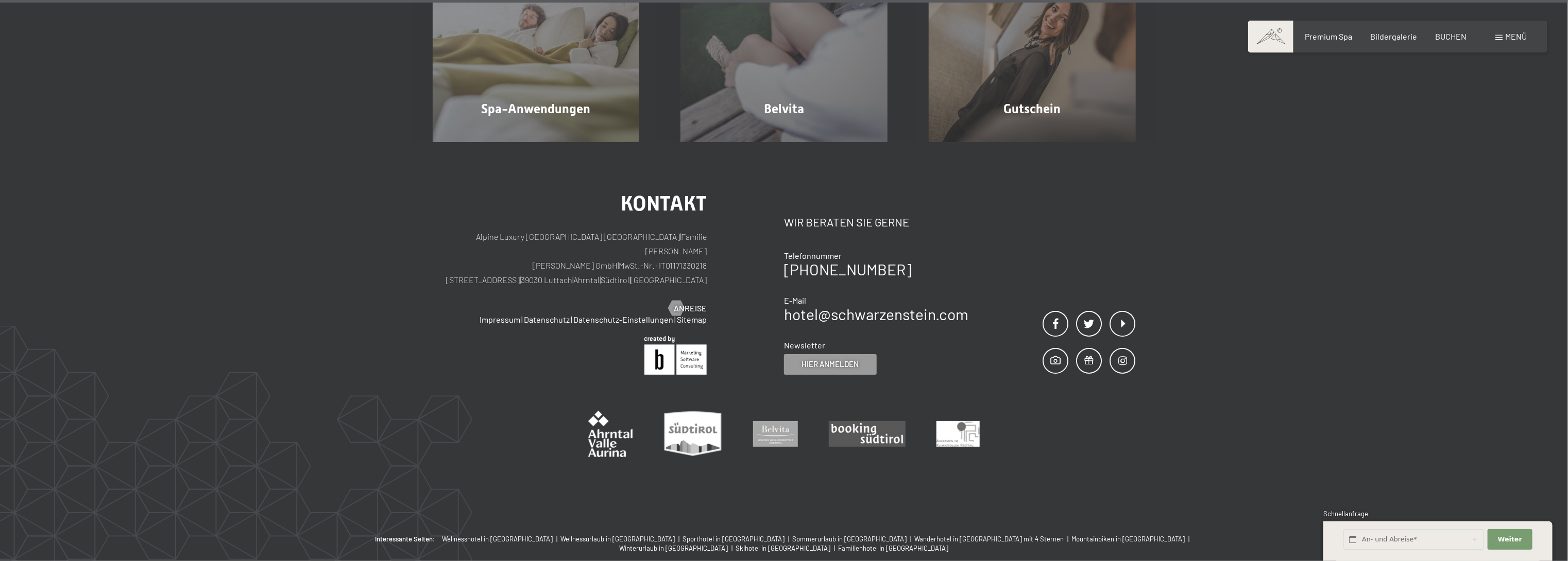
scroll to position [7696, 0]
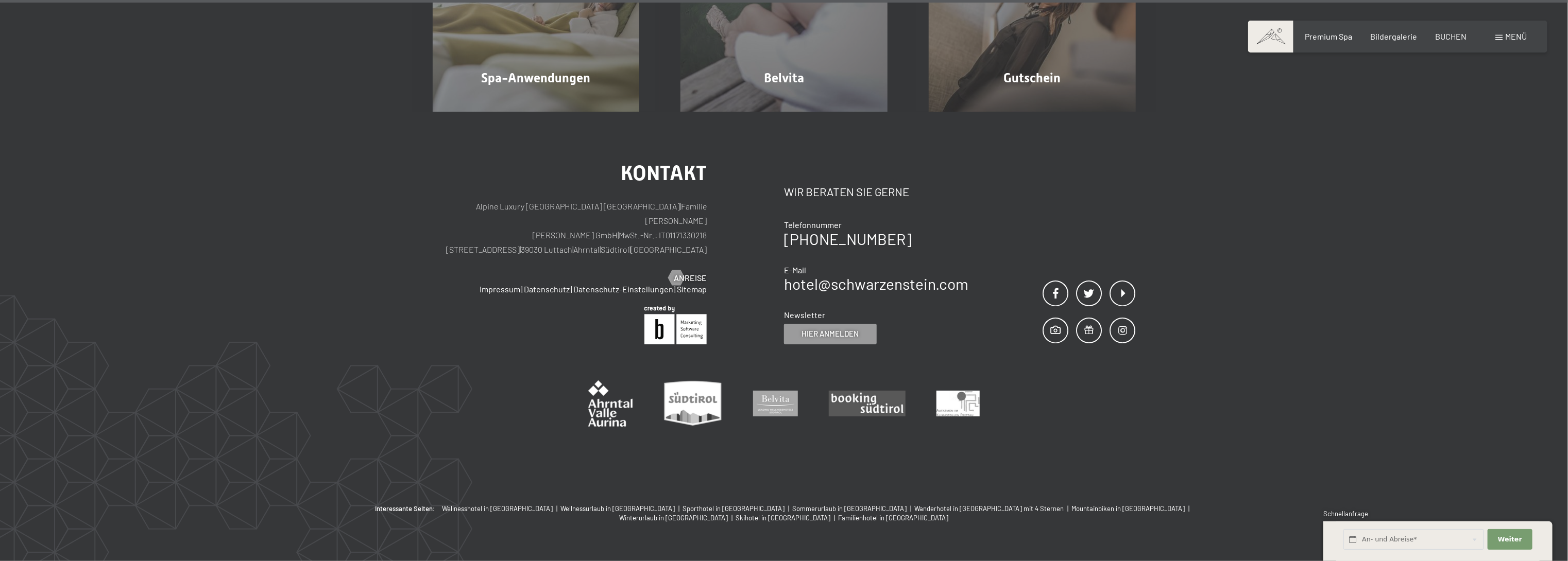
click at [1500, 39] on span at bounding box center [1498, 37] width 7 height 5
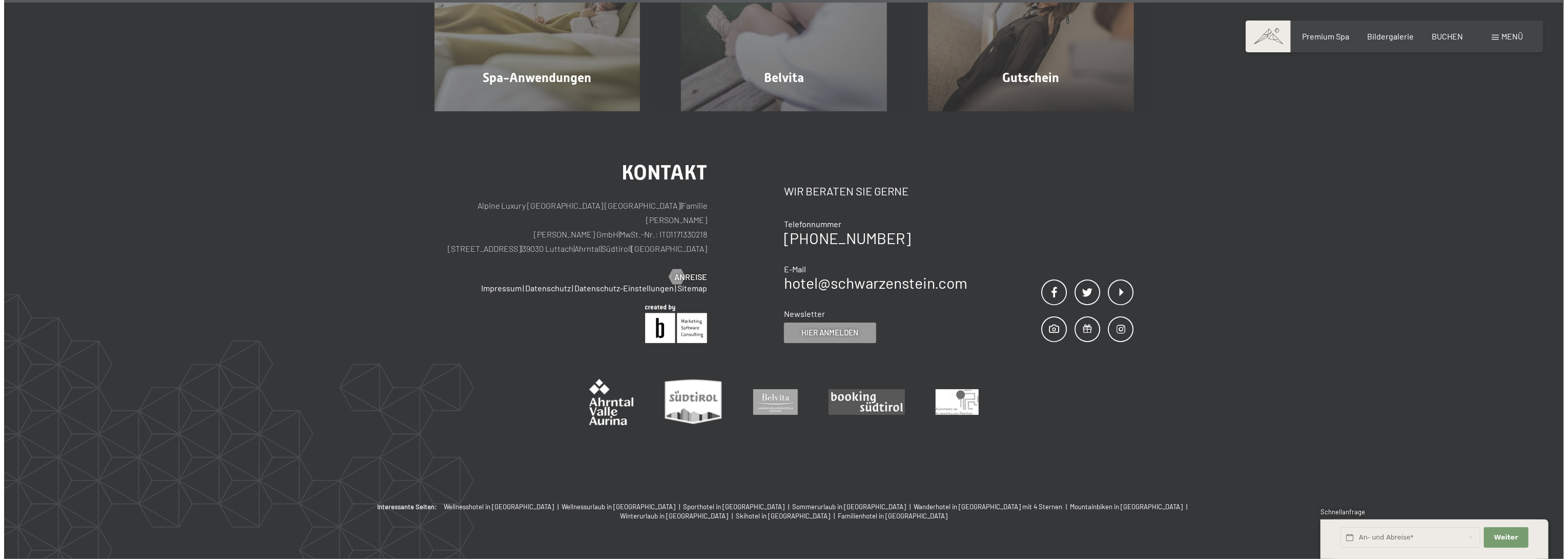
scroll to position [7680, 0]
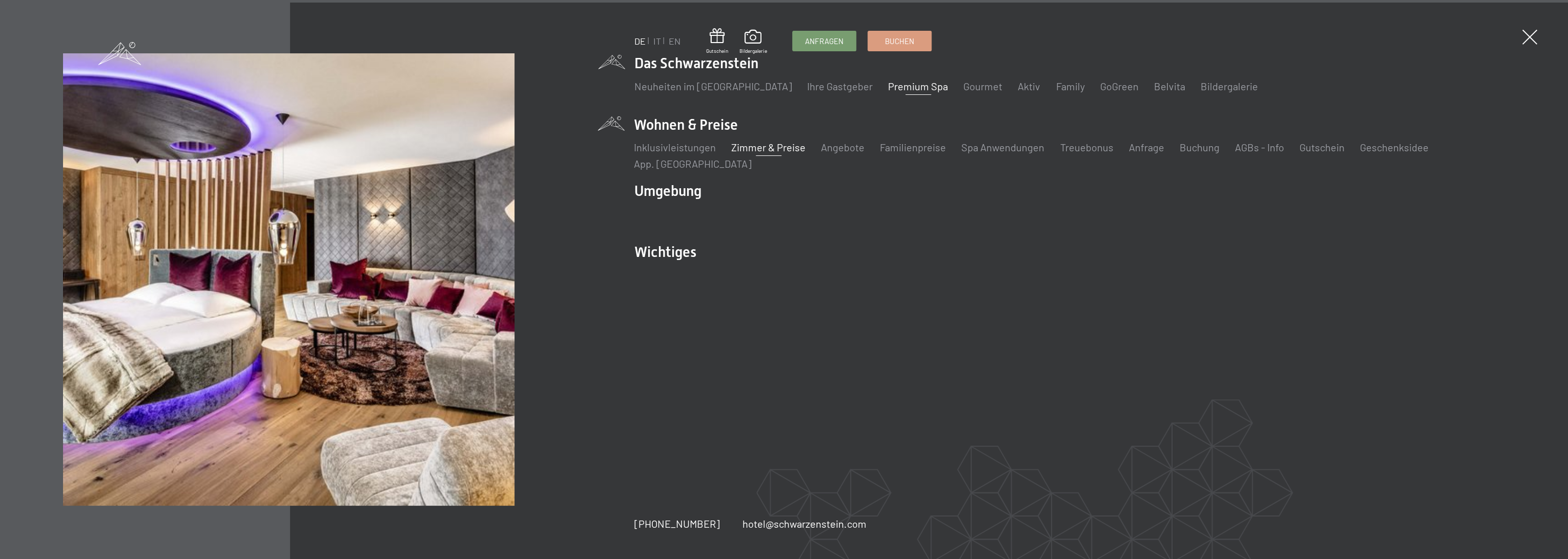
click at [786, 146] on link "Zimmer & Preise" at bounding box center [769, 147] width 75 height 12
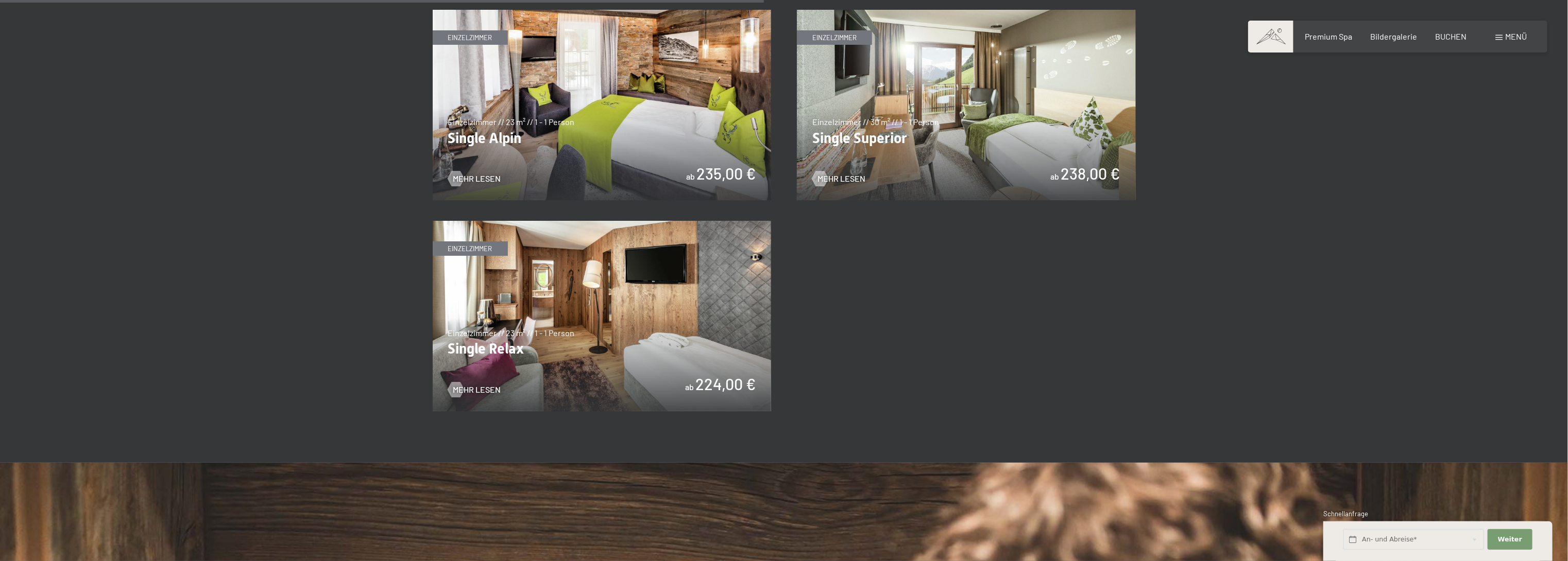
scroll to position [1482, 0]
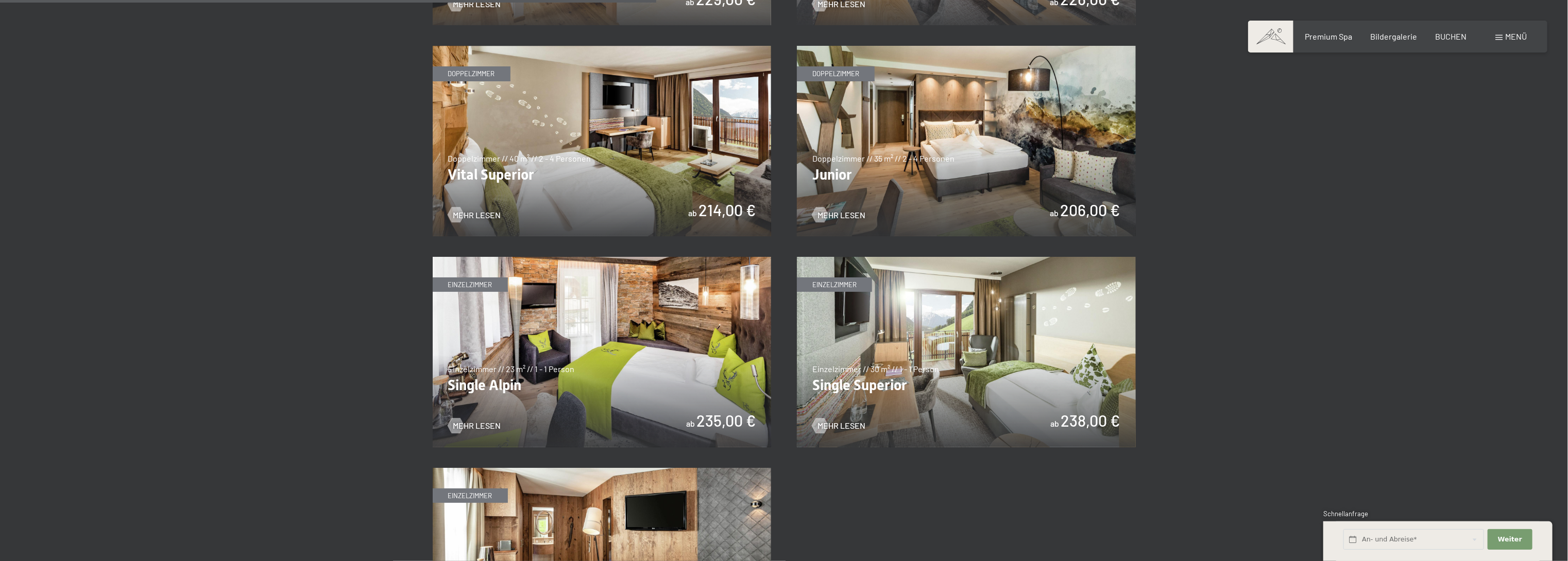
click at [946, 189] on img at bounding box center [966, 141] width 339 height 190
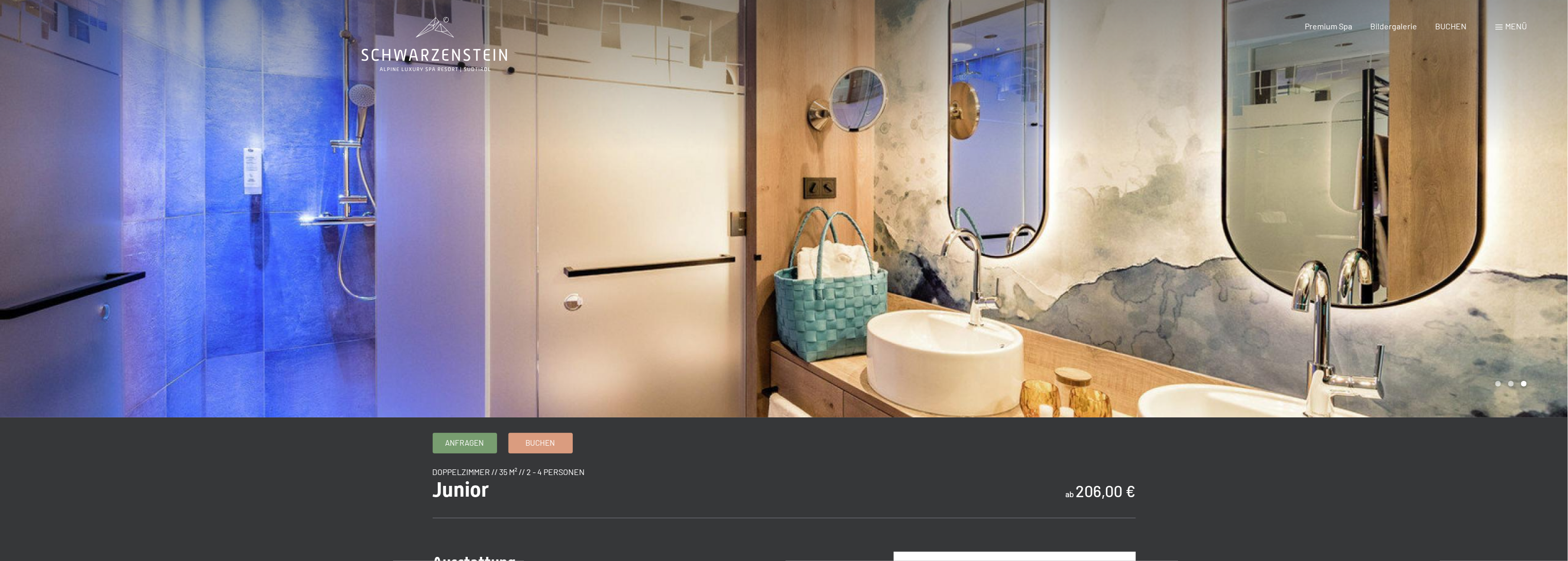
scroll to position [62, 0]
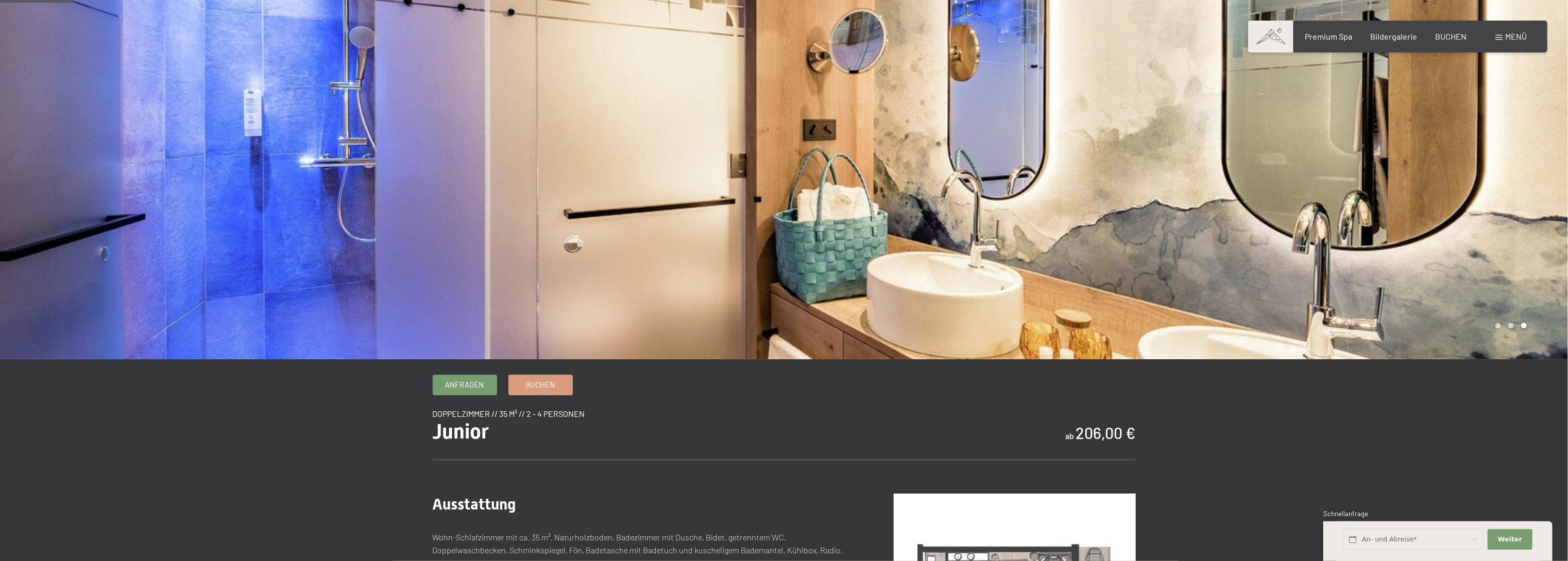
click at [1083, 436] on b "206,00 €" at bounding box center [1106, 433] width 60 height 19
click at [533, 389] on link "Buchen" at bounding box center [540, 383] width 63 height 19
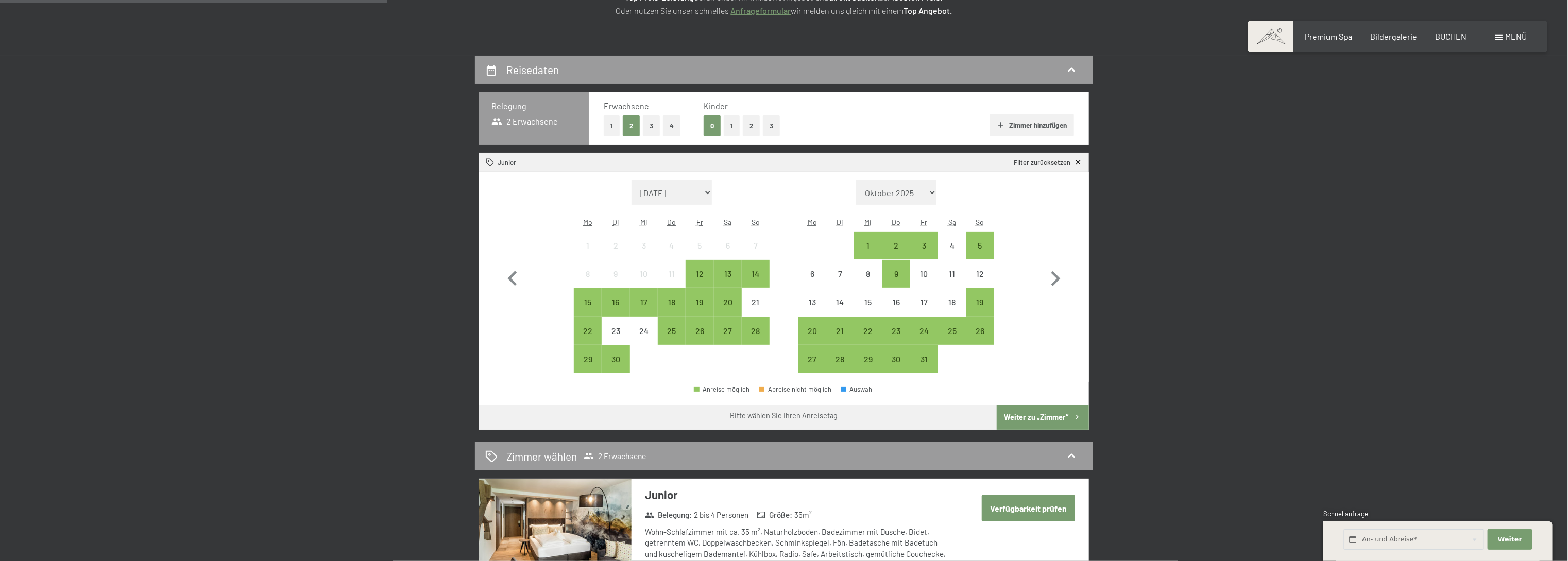
scroll to position [185, 0]
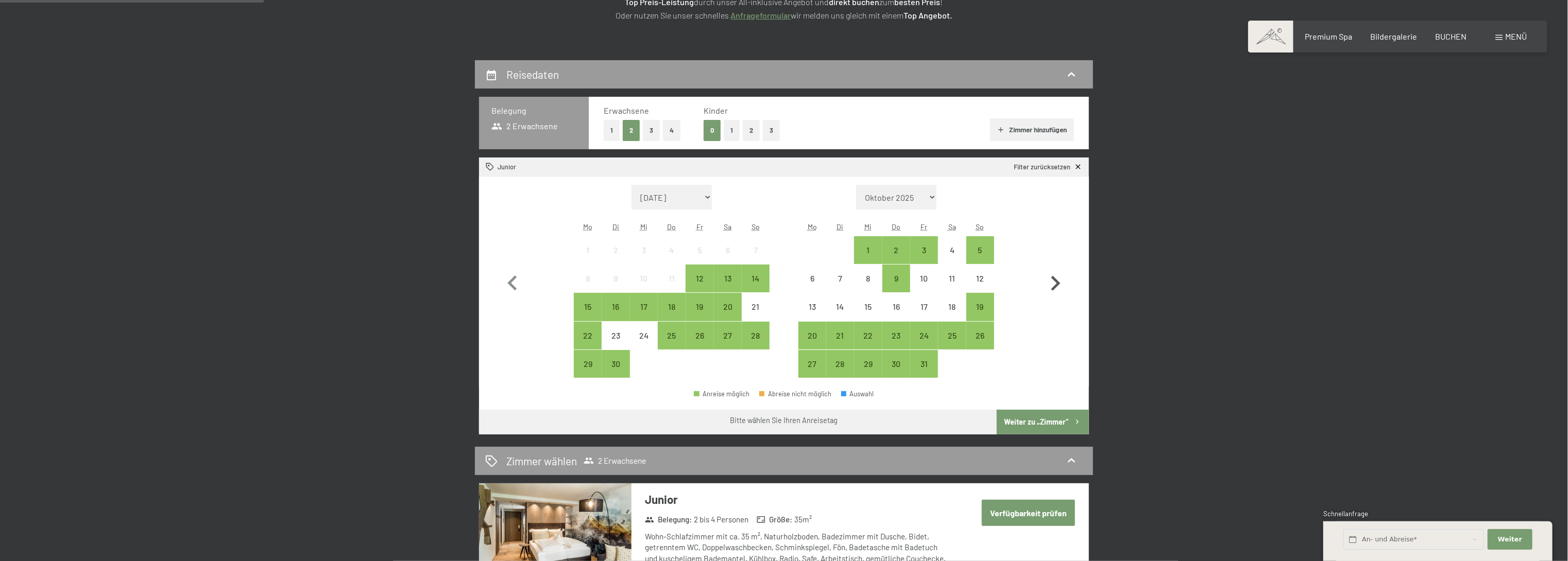
click at [1058, 282] on icon "button" at bounding box center [1056, 283] width 9 height 15
select select "[DATE]"
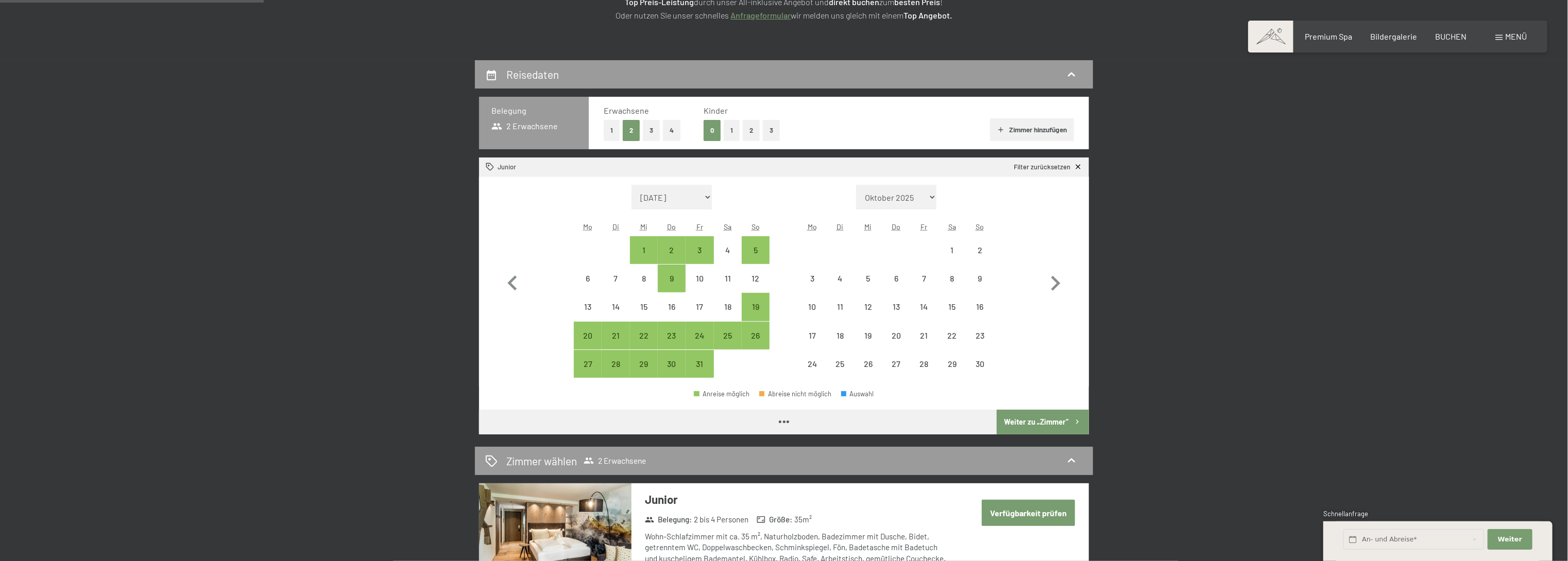
select select "[DATE]"
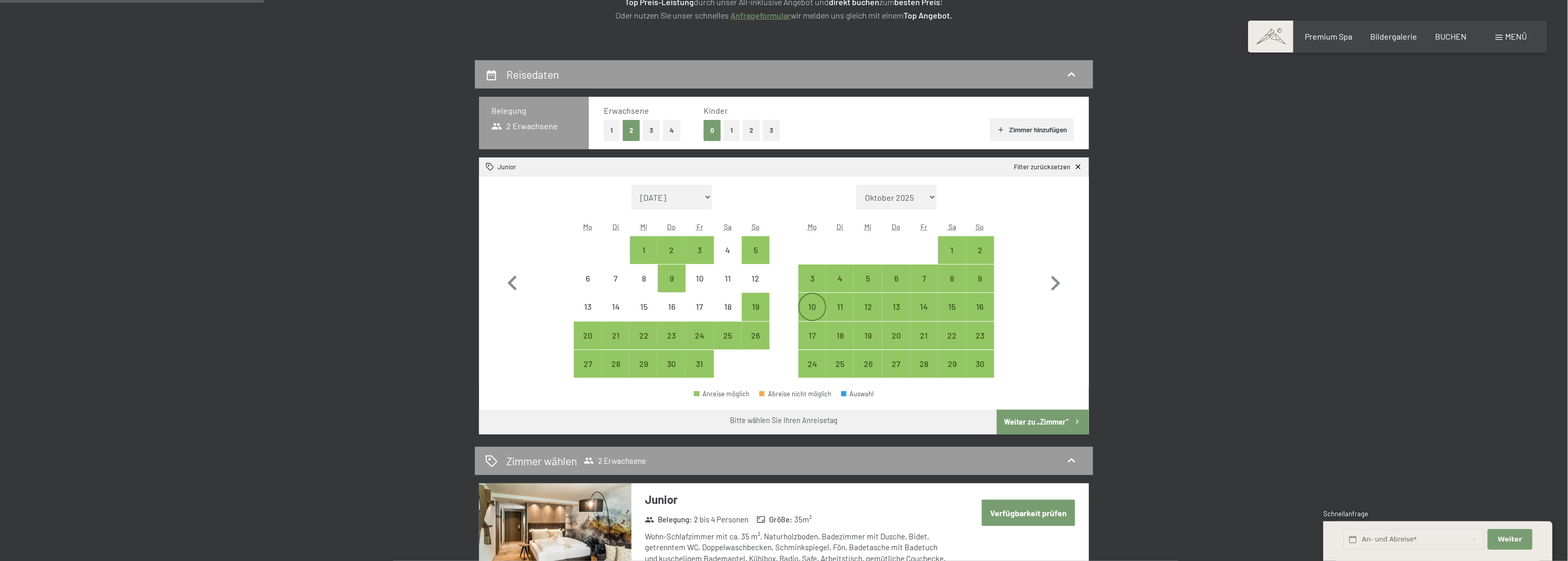
click at [818, 309] on div "10" at bounding box center [812, 315] width 26 height 26
select select "[DATE]"
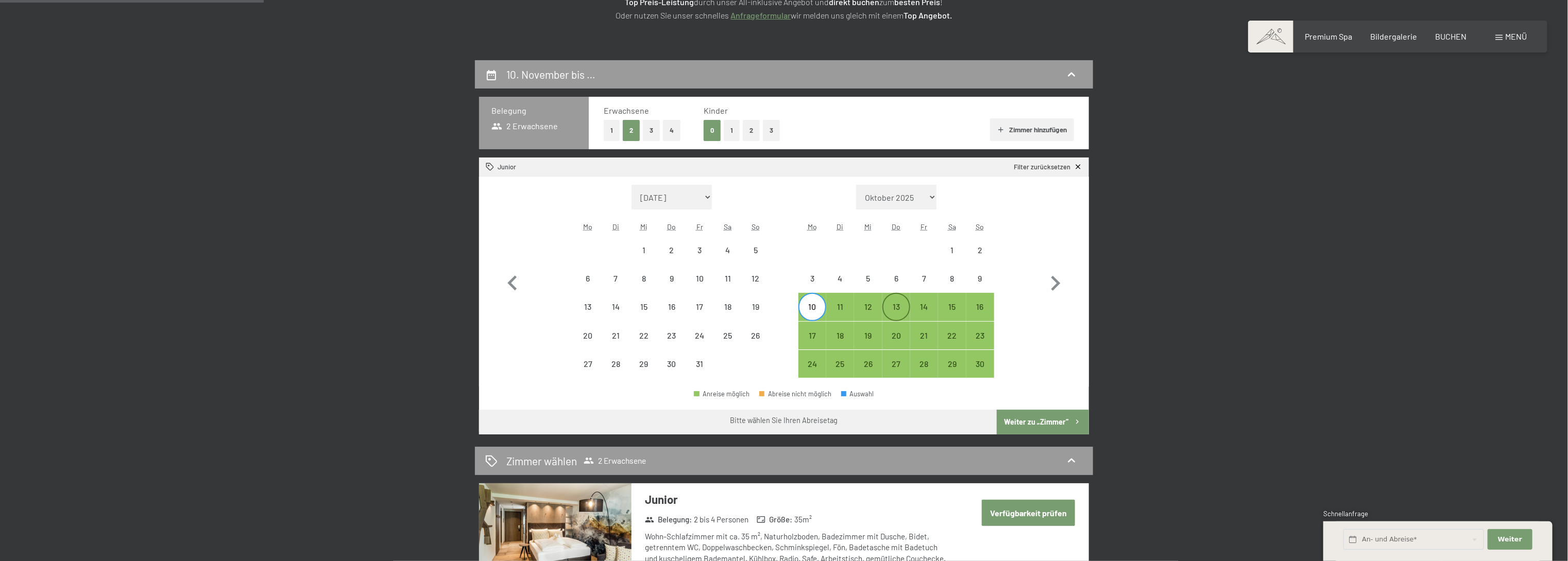
click at [892, 312] on div "13" at bounding box center [895, 315] width 26 height 26
select select "[DATE]"
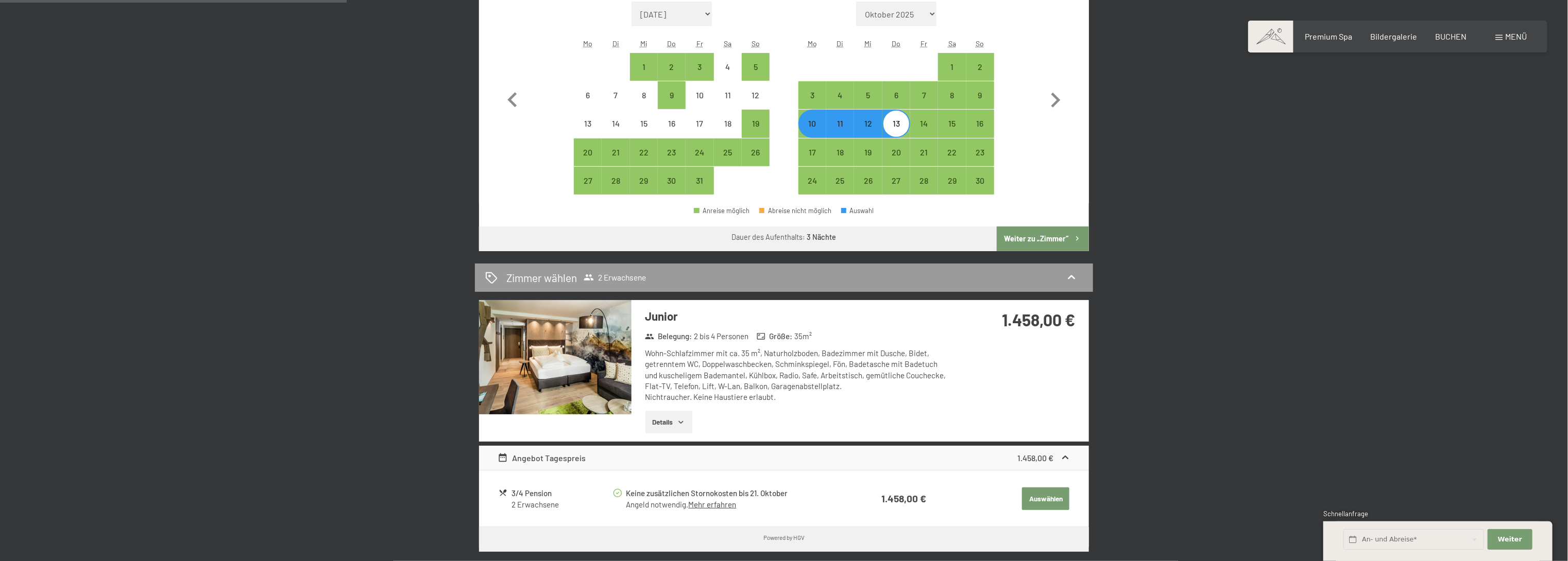
scroll to position [433, 0]
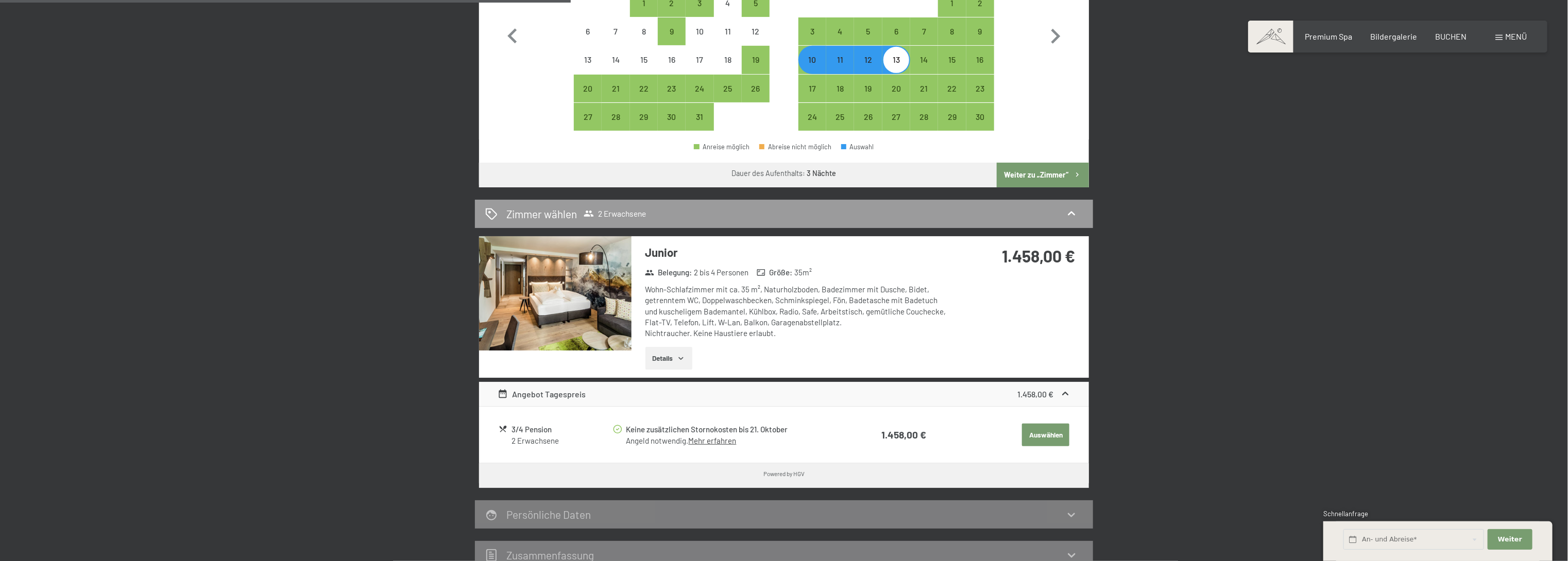
click at [685, 362] on icon "button" at bounding box center [680, 358] width 9 height 8
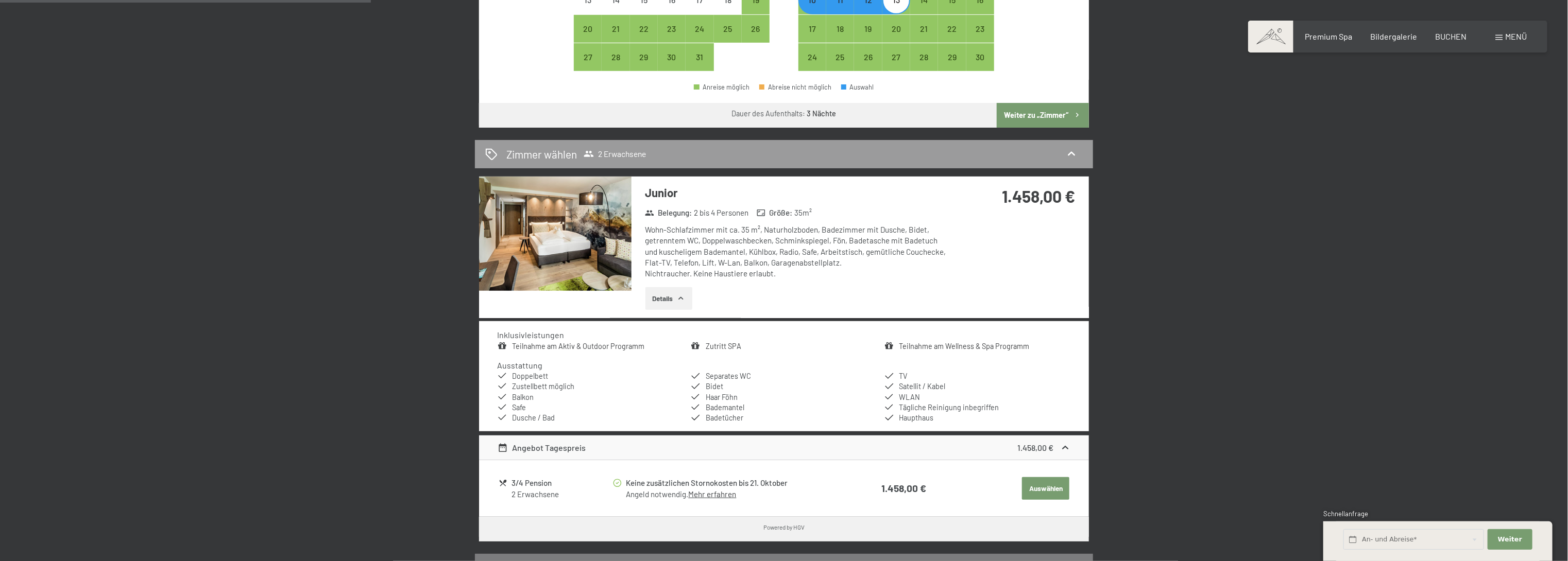
scroll to position [247, 0]
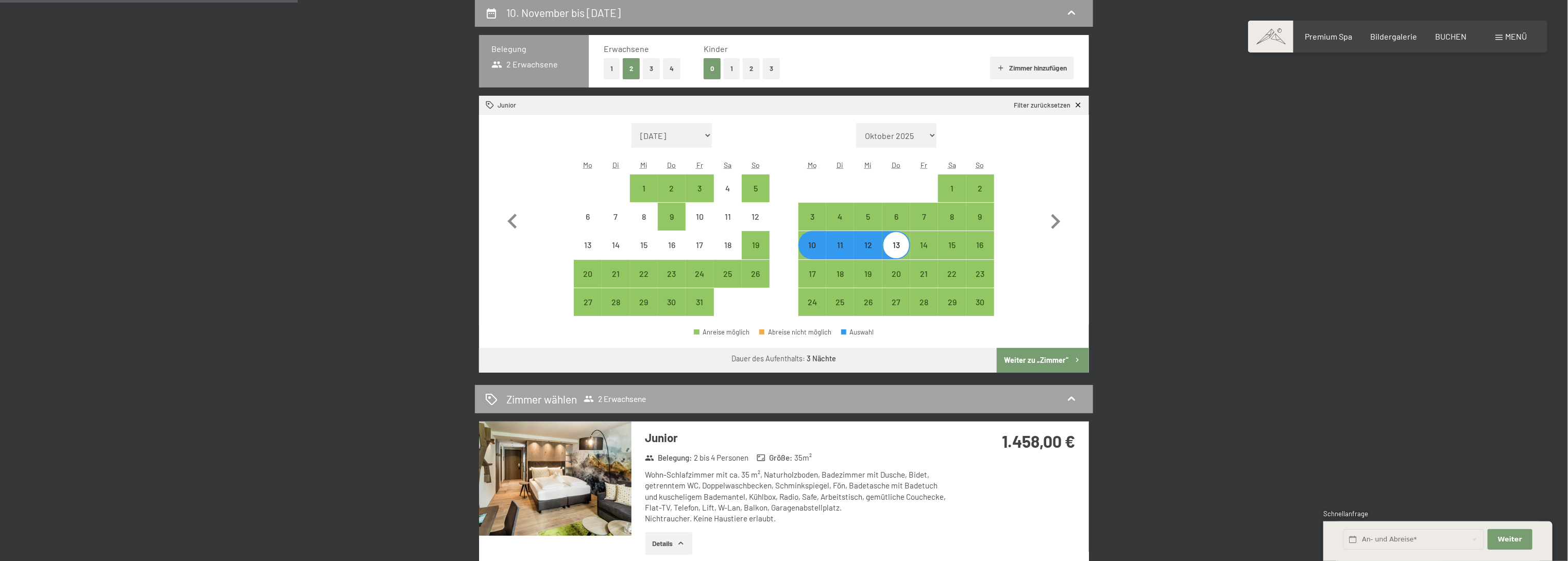
click at [572, 403] on h2 "Zimmer wählen" at bounding box center [541, 399] width 70 height 15
select select "[DATE]"
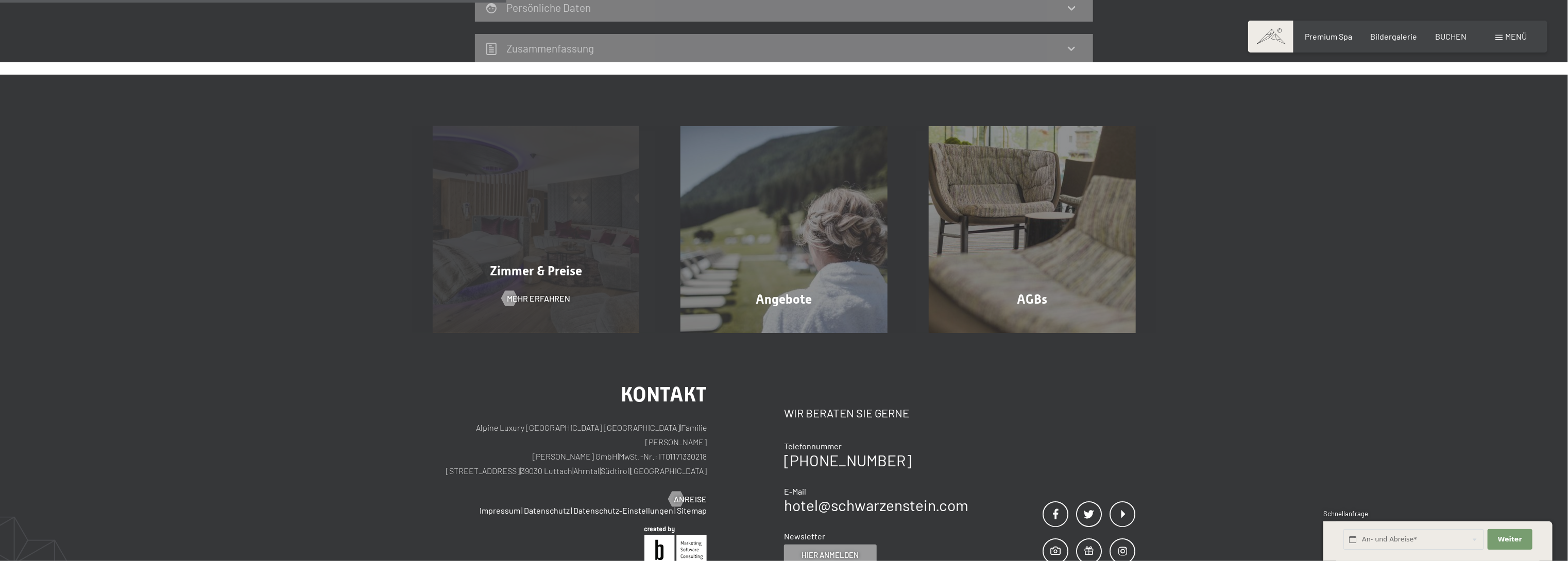
scroll to position [185, 0]
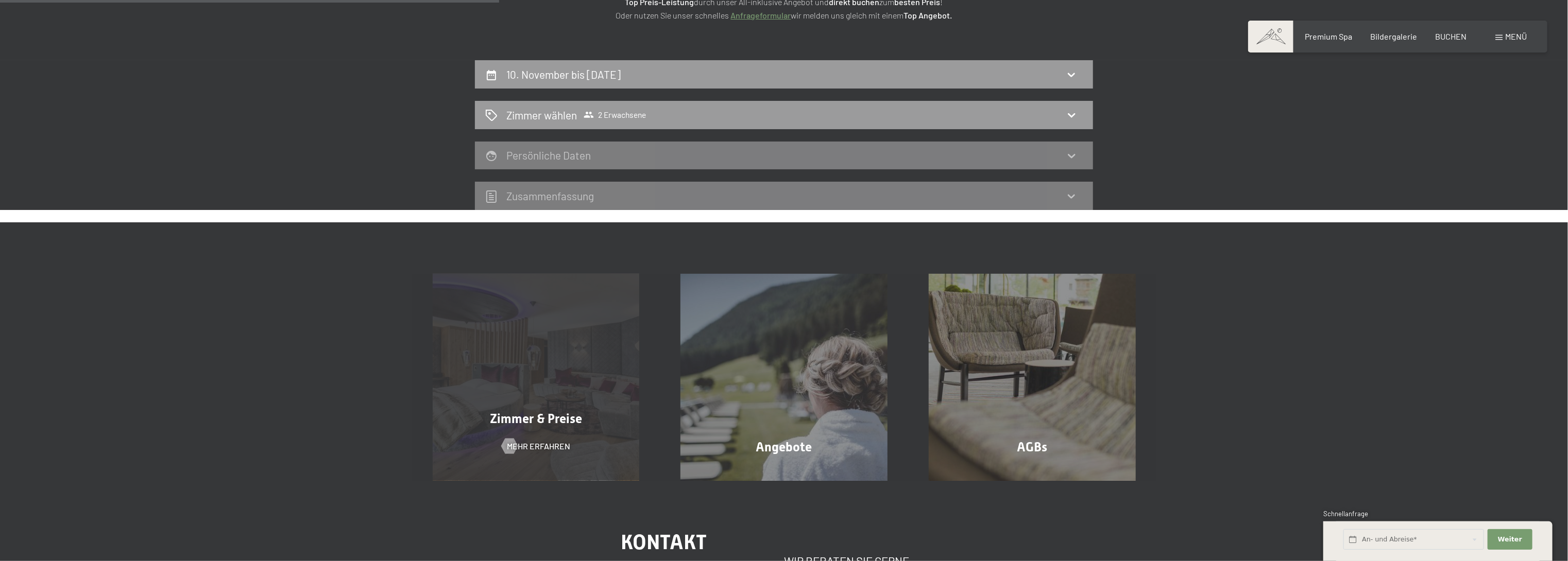
click at [563, 414] on span "Zimmer & Preise" at bounding box center [535, 418] width 92 height 15
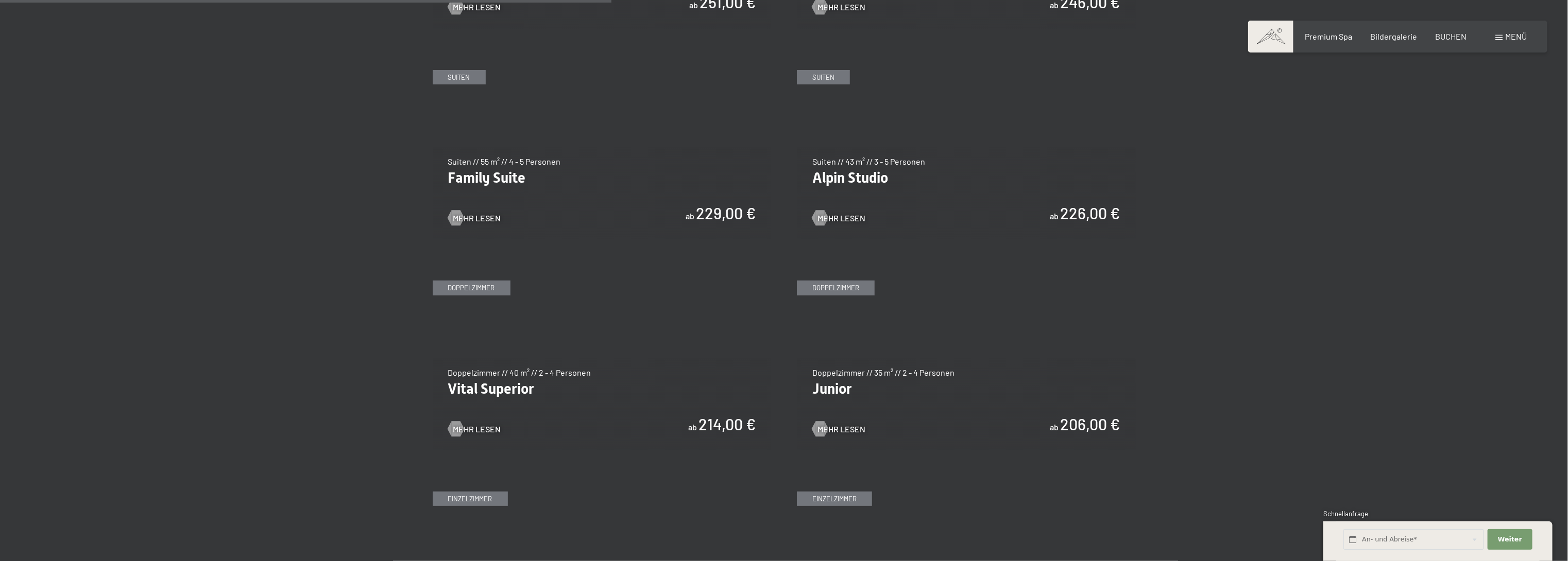
scroll to position [1236, 0]
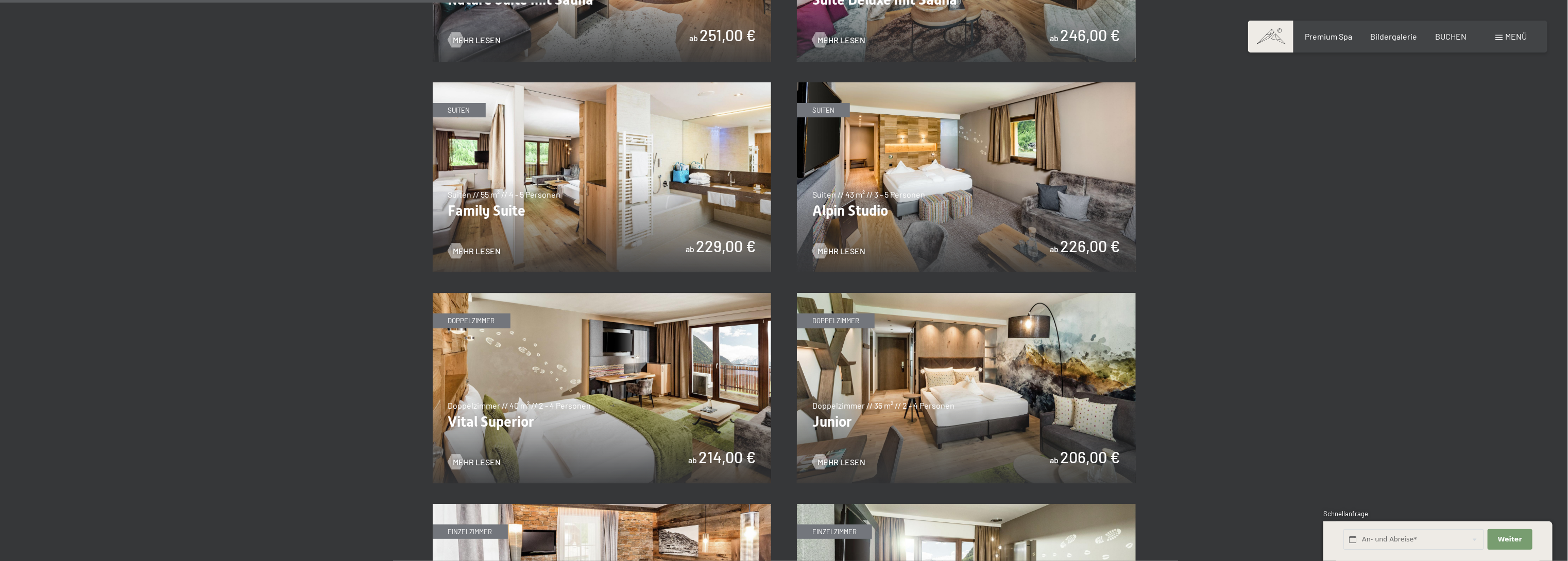
click at [846, 367] on img at bounding box center [966, 388] width 339 height 190
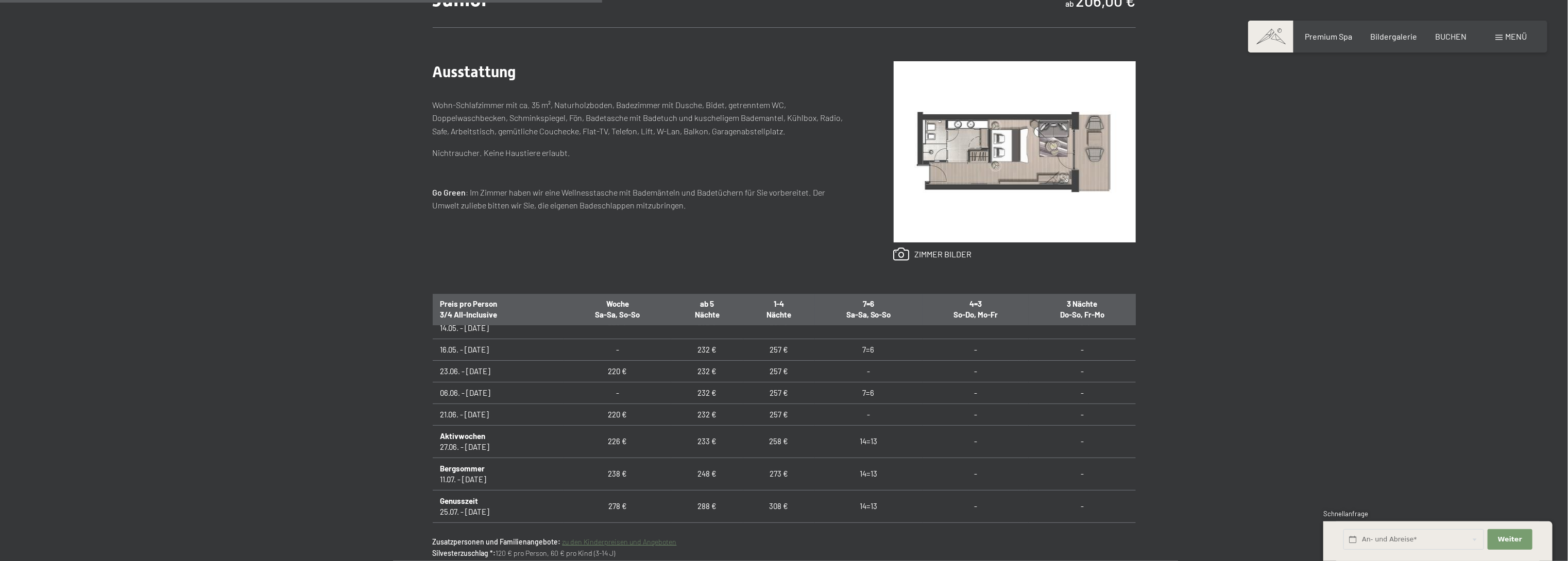
scroll to position [625, 0]
click at [511, 406] on td "06.06. - [DATE]" at bounding box center [499, 405] width 131 height 22
click at [709, 405] on td "232 €" at bounding box center [707, 405] width 72 height 22
